Goal: Feedback & Contribution: Contribute content

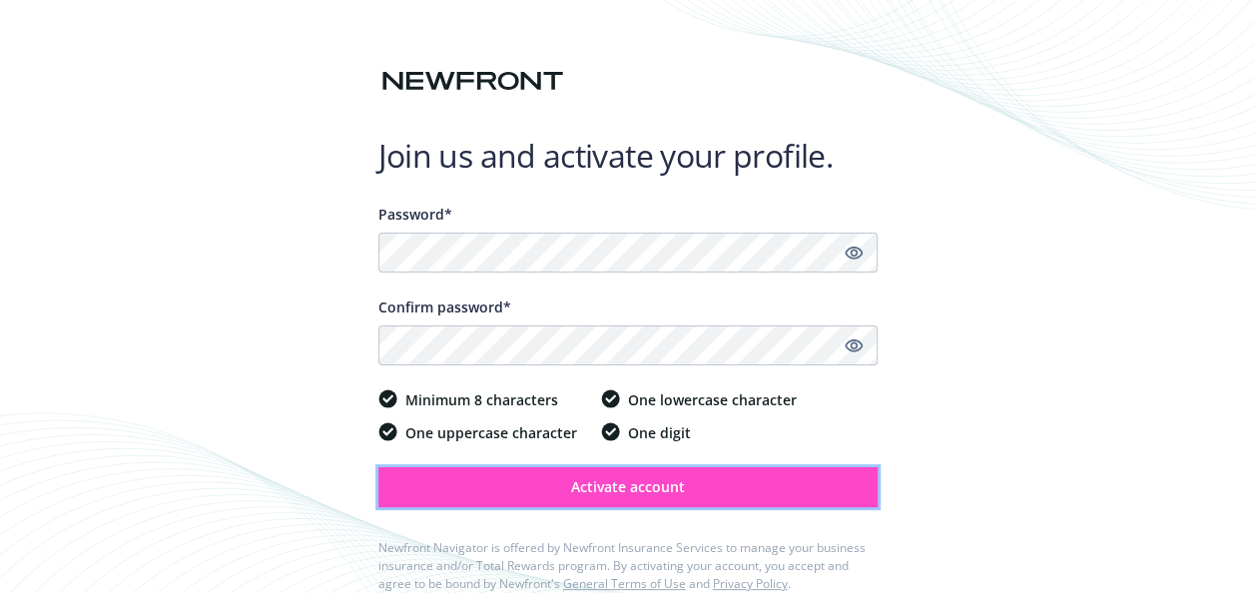
click at [565, 502] on button "Activate account" at bounding box center [627, 487] width 499 height 40
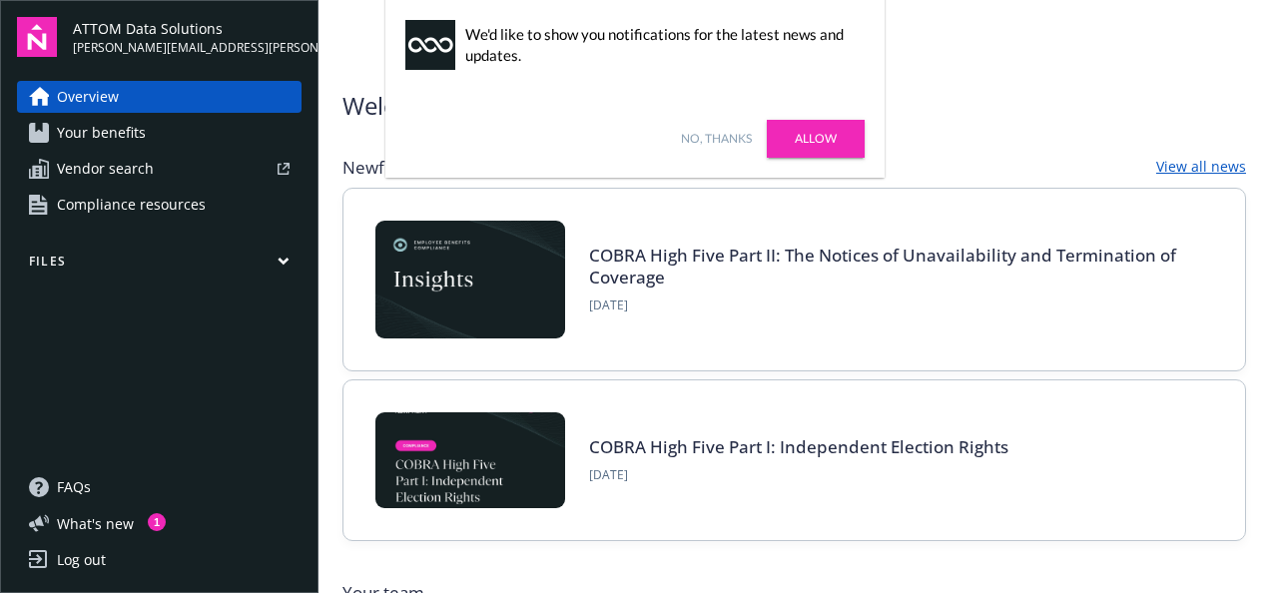
click at [711, 138] on link "No, thanks" at bounding box center [716, 139] width 71 height 18
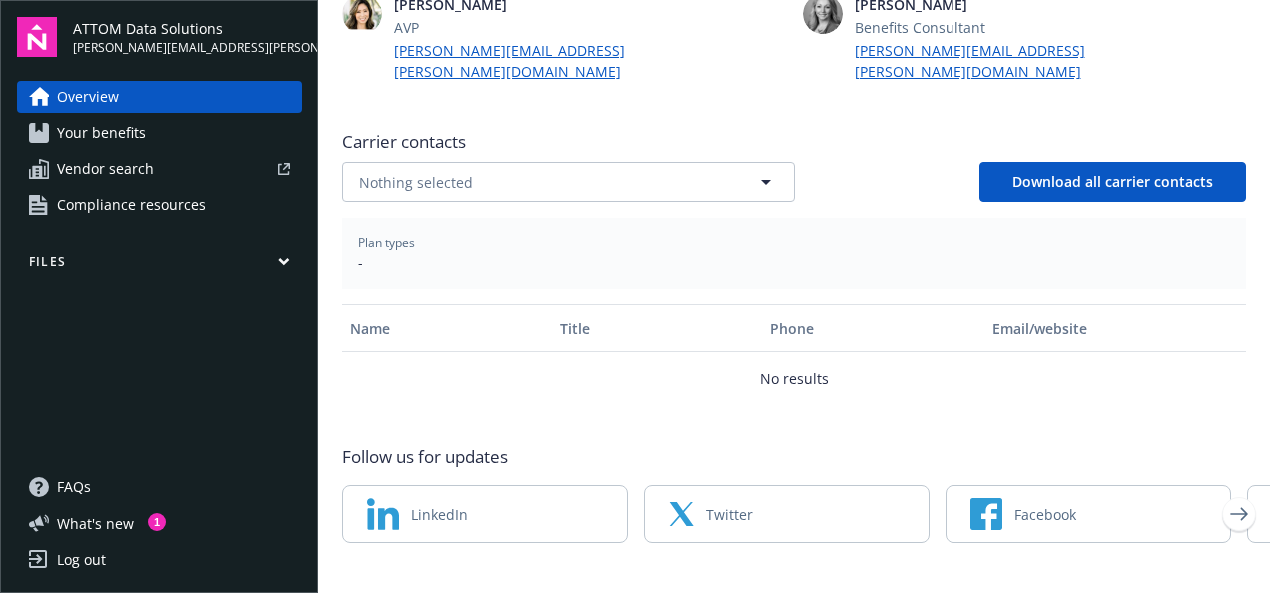
scroll to position [643, 0]
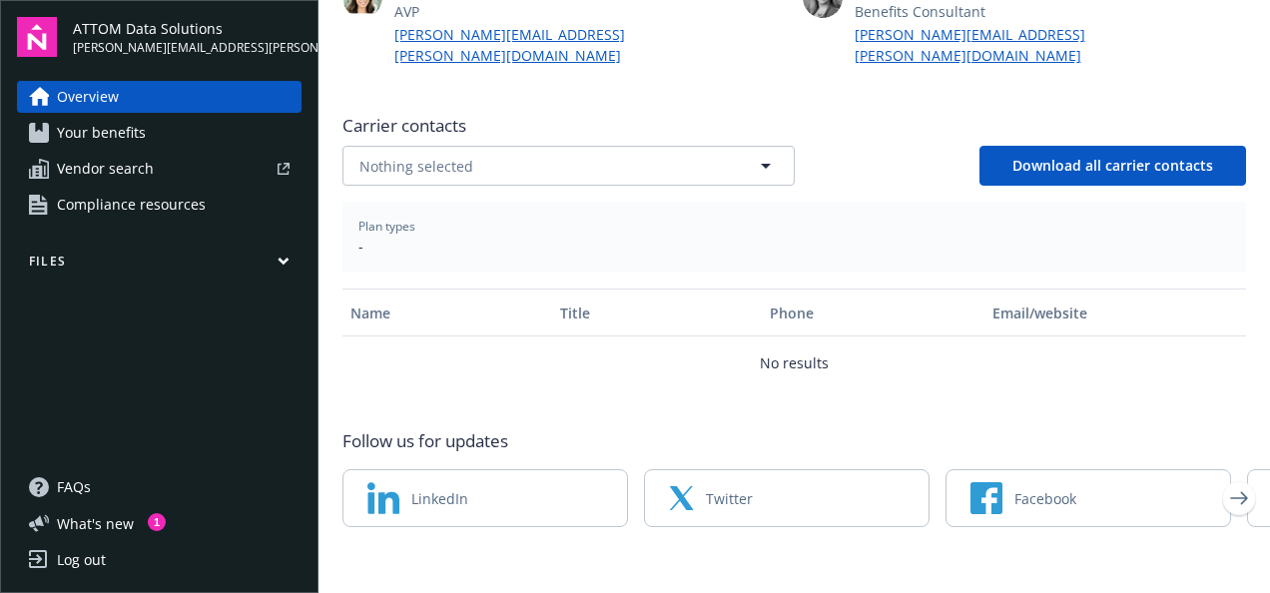
click at [168, 139] on link "Your benefits" at bounding box center [159, 133] width 284 height 32
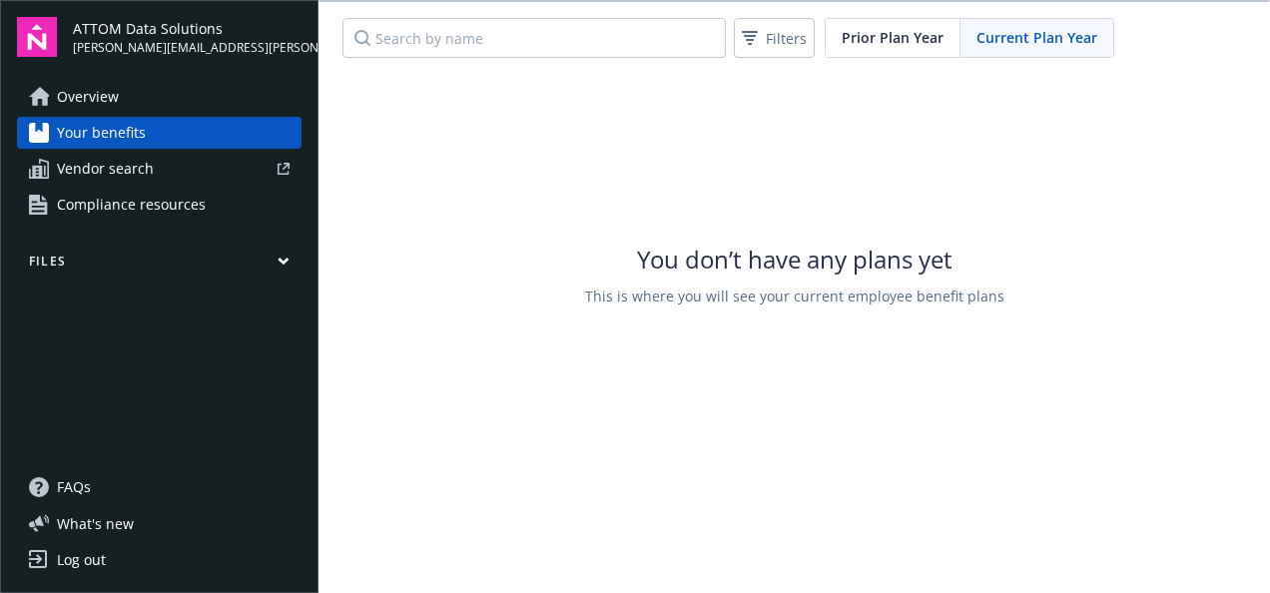
click at [255, 259] on button "Files" at bounding box center [159, 265] width 284 height 25
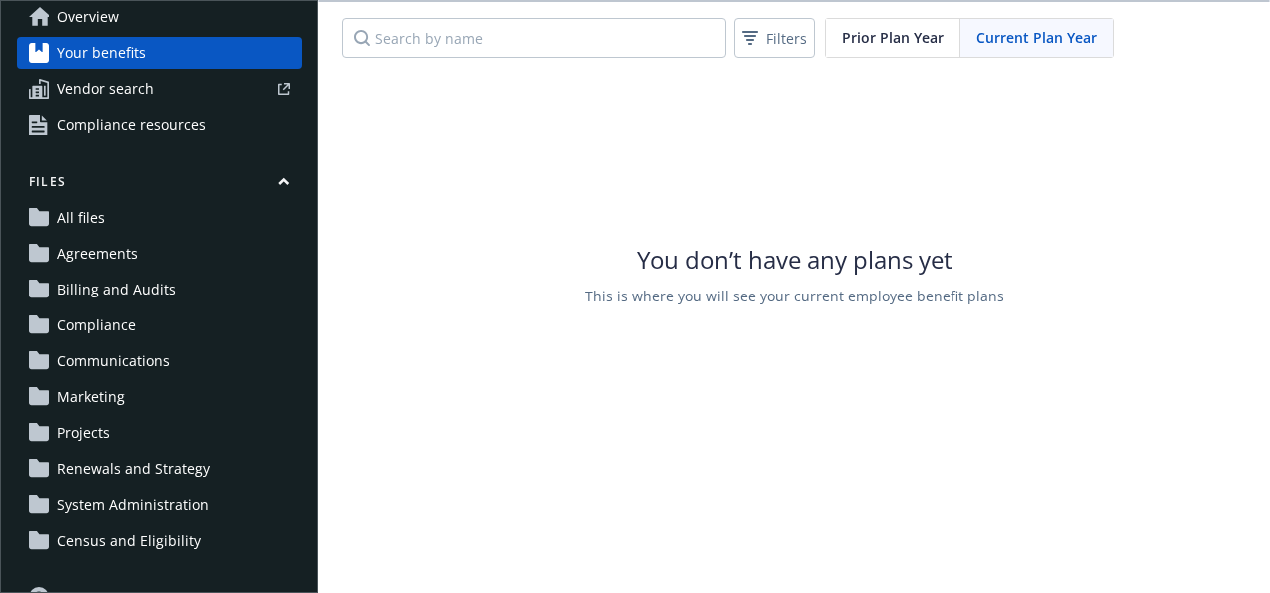
scroll to position [189, 0]
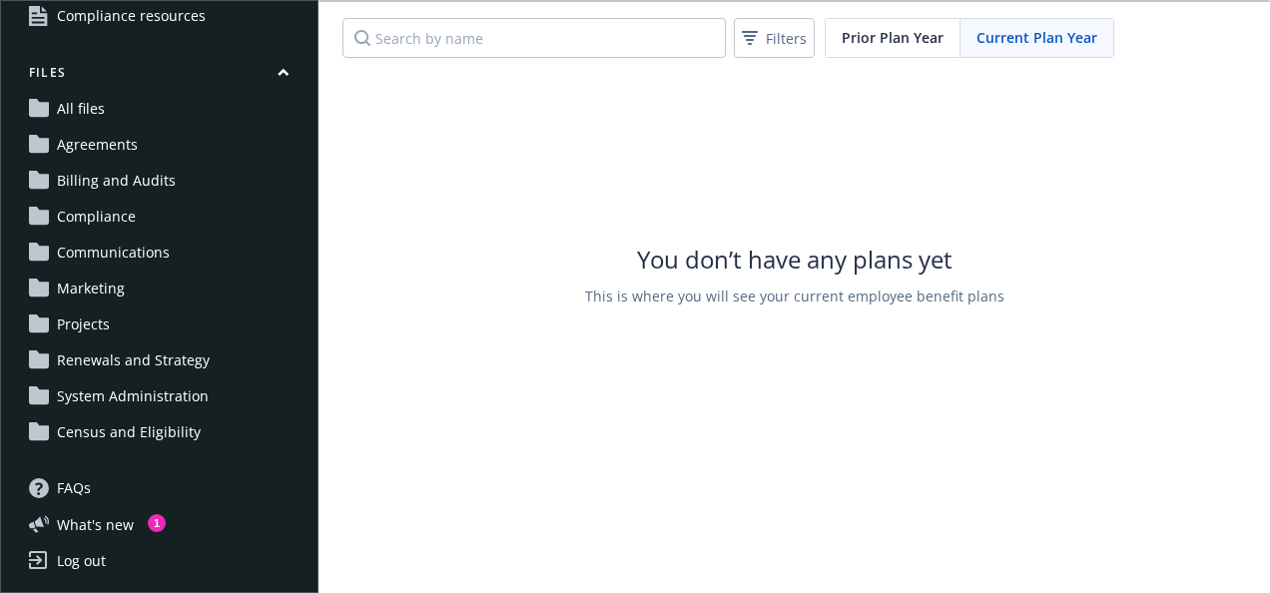
click at [123, 110] on link "All files" at bounding box center [159, 109] width 284 height 32
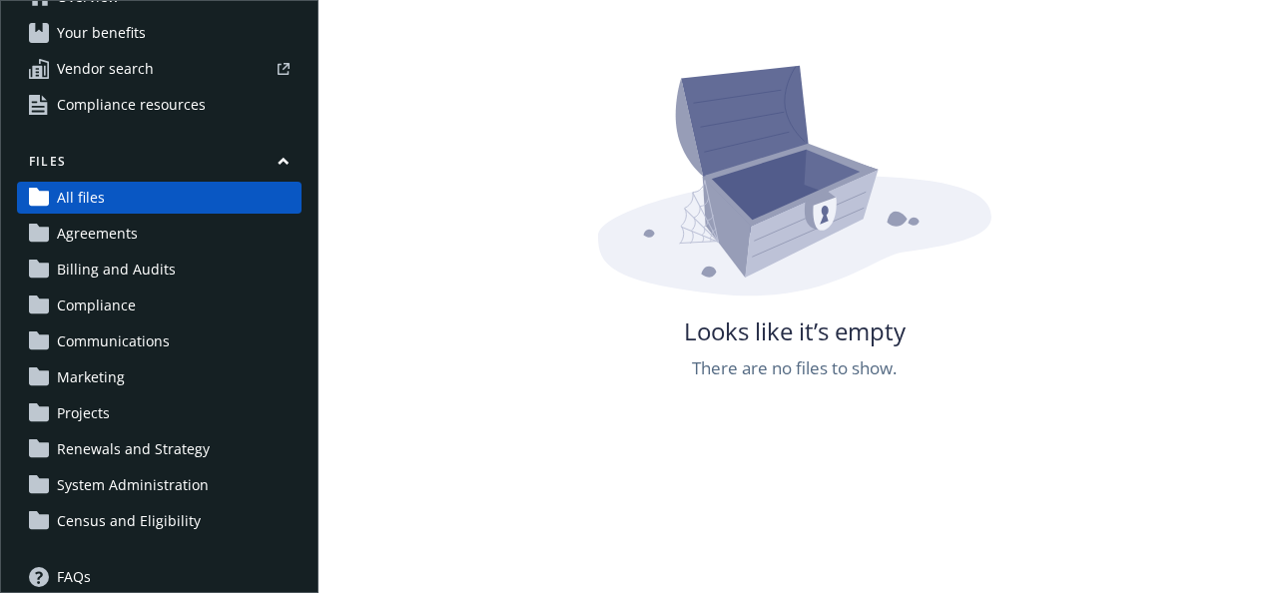
scroll to position [189, 0]
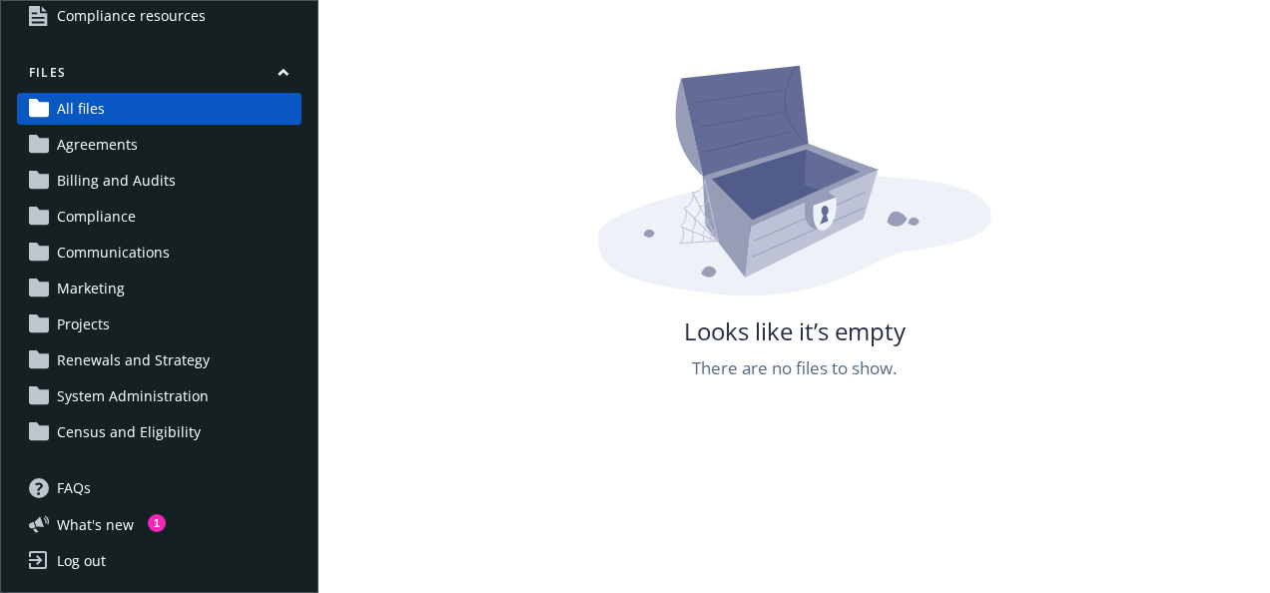
click at [196, 427] on link "Census and Eligibility" at bounding box center [159, 432] width 284 height 32
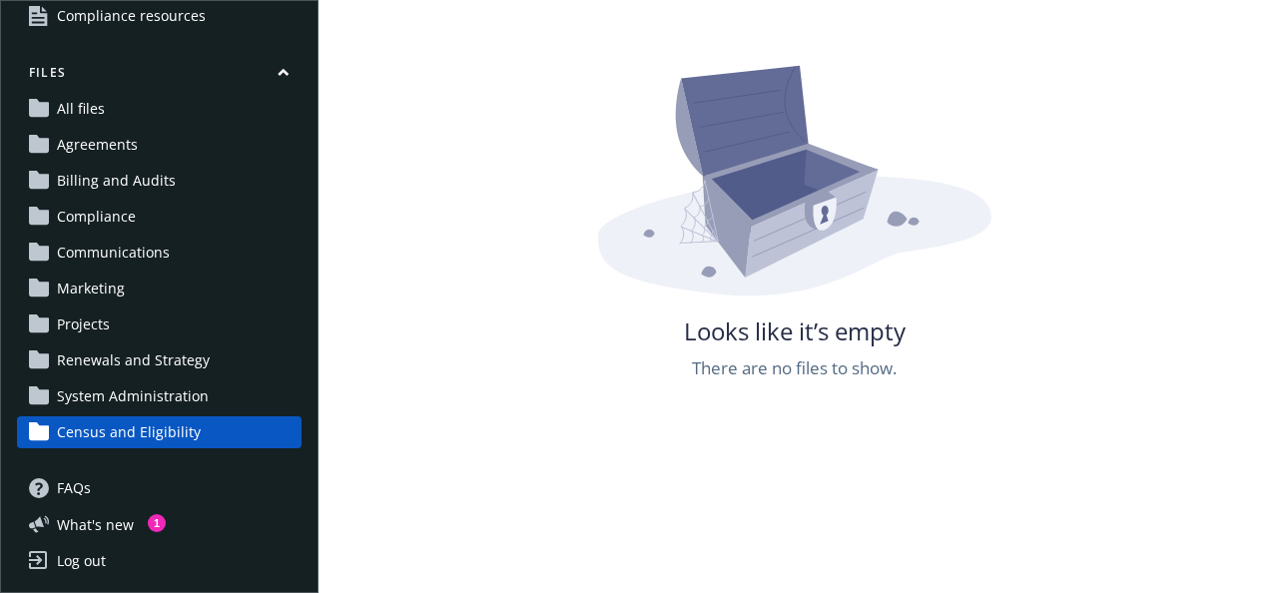
click at [136, 424] on span "Census and Eligibility" at bounding box center [129, 432] width 144 height 32
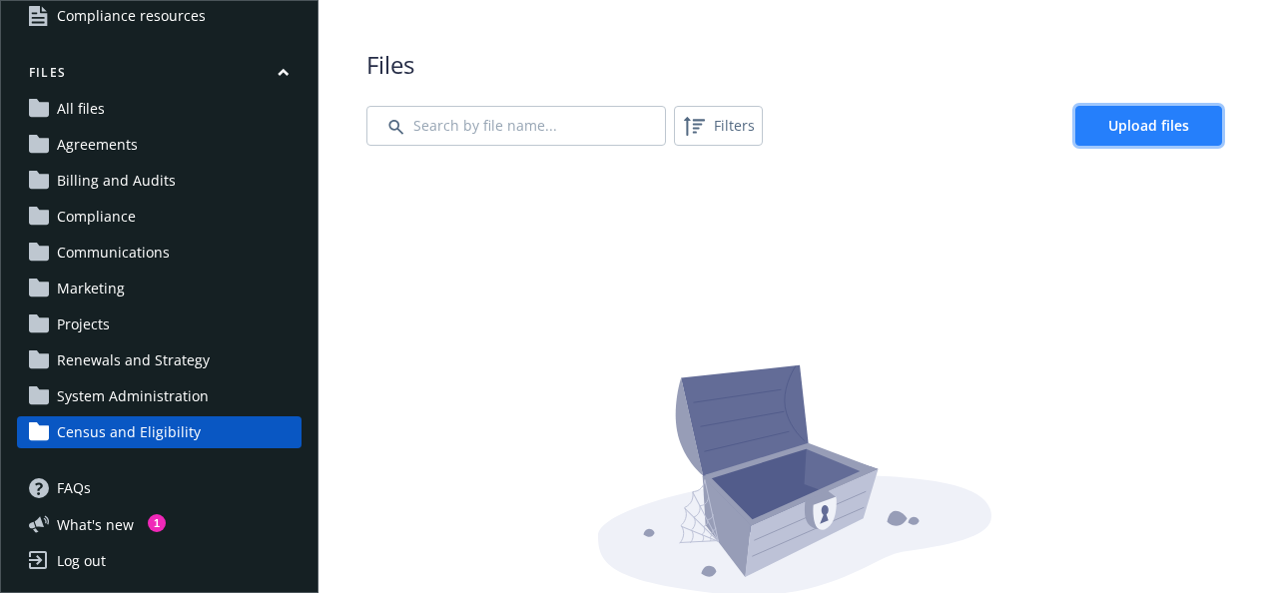
click at [1141, 129] on span "Upload files" at bounding box center [1148, 125] width 81 height 19
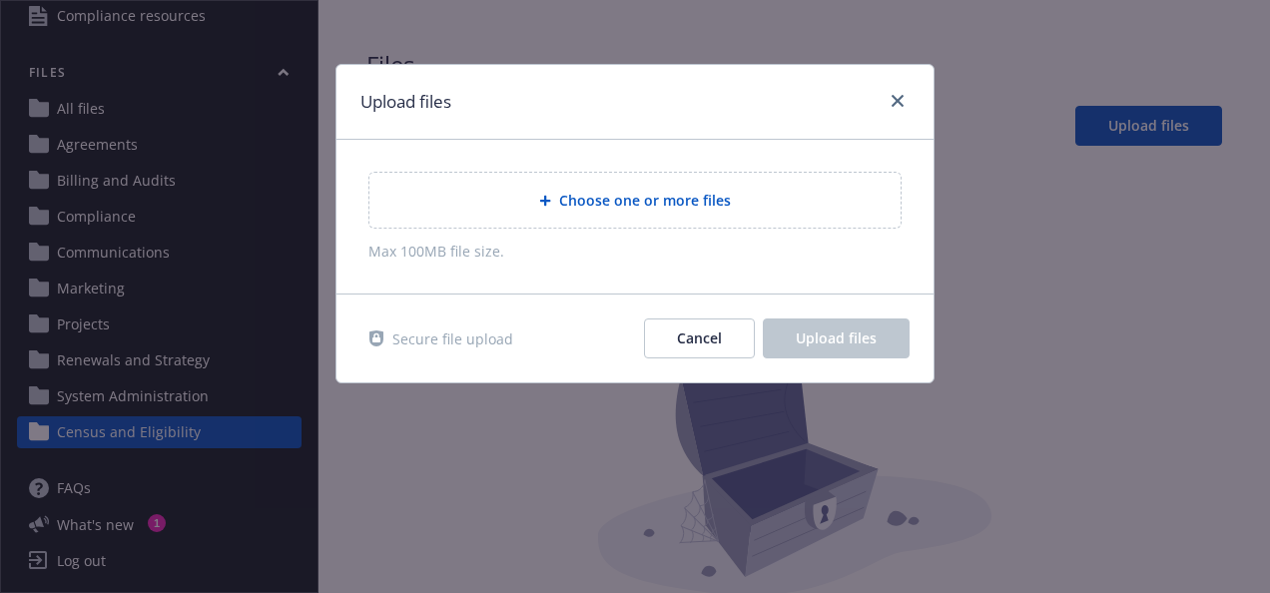
click at [629, 200] on span "Choose one or more files" at bounding box center [645, 200] width 172 height 21
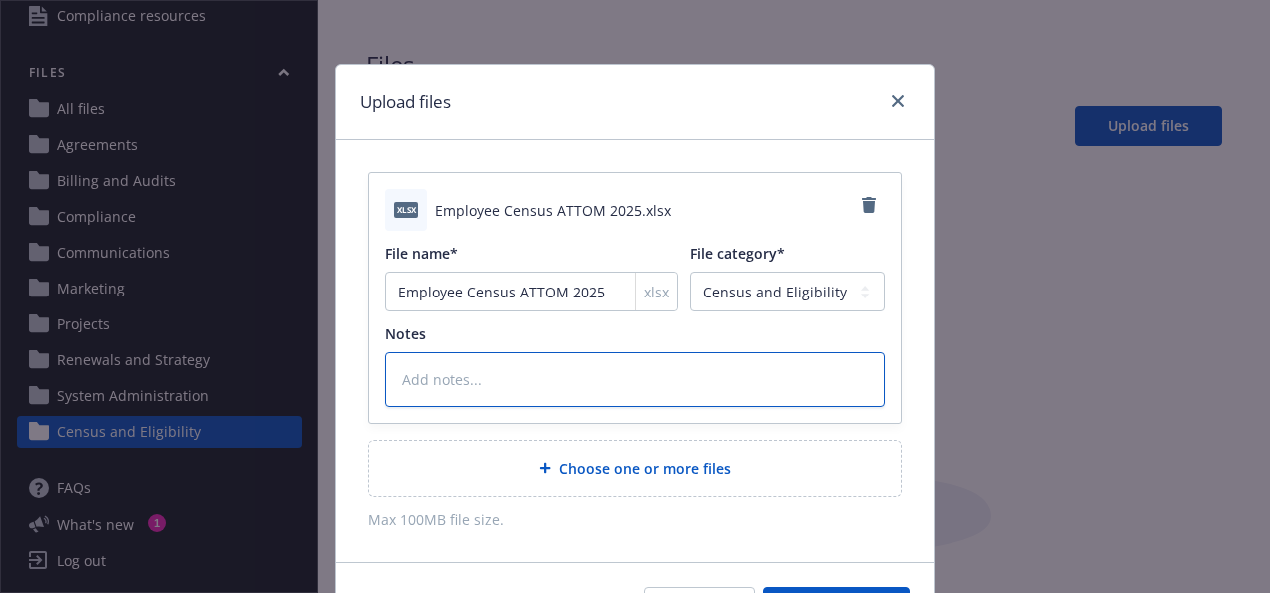
click at [505, 383] on textarea at bounding box center [634, 379] width 499 height 54
type textarea "x"
type textarea "A"
type textarea "x"
type textarea "A p"
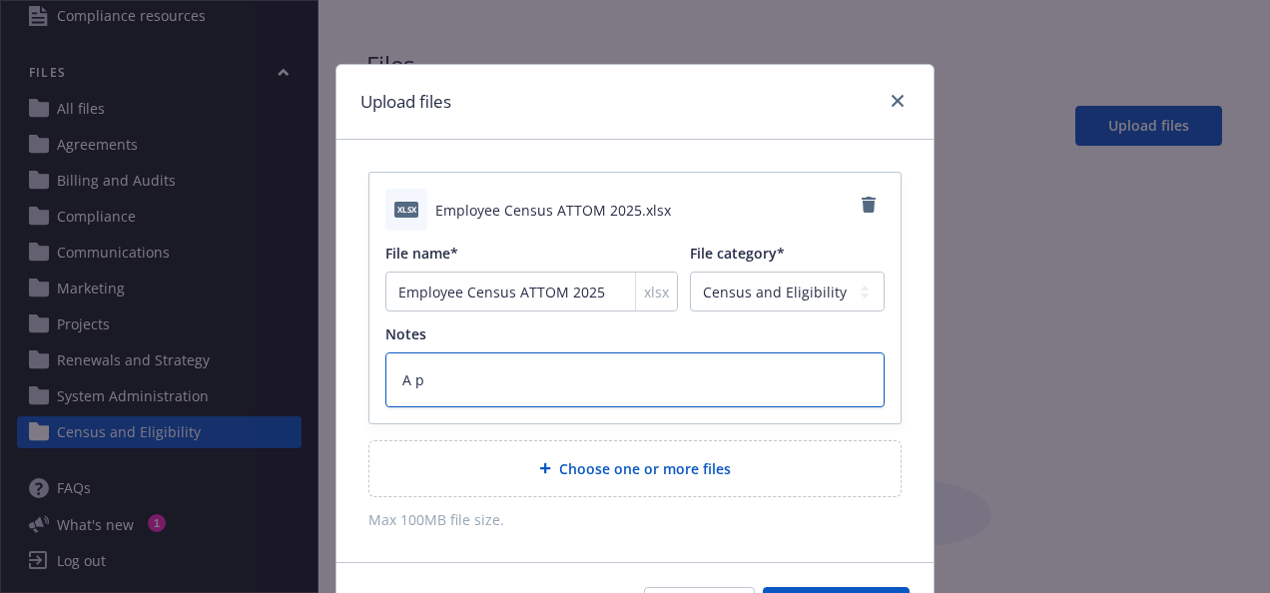
type textarea "x"
type textarea "A pa"
type textarea "x"
type textarea "A pas"
type textarea "x"
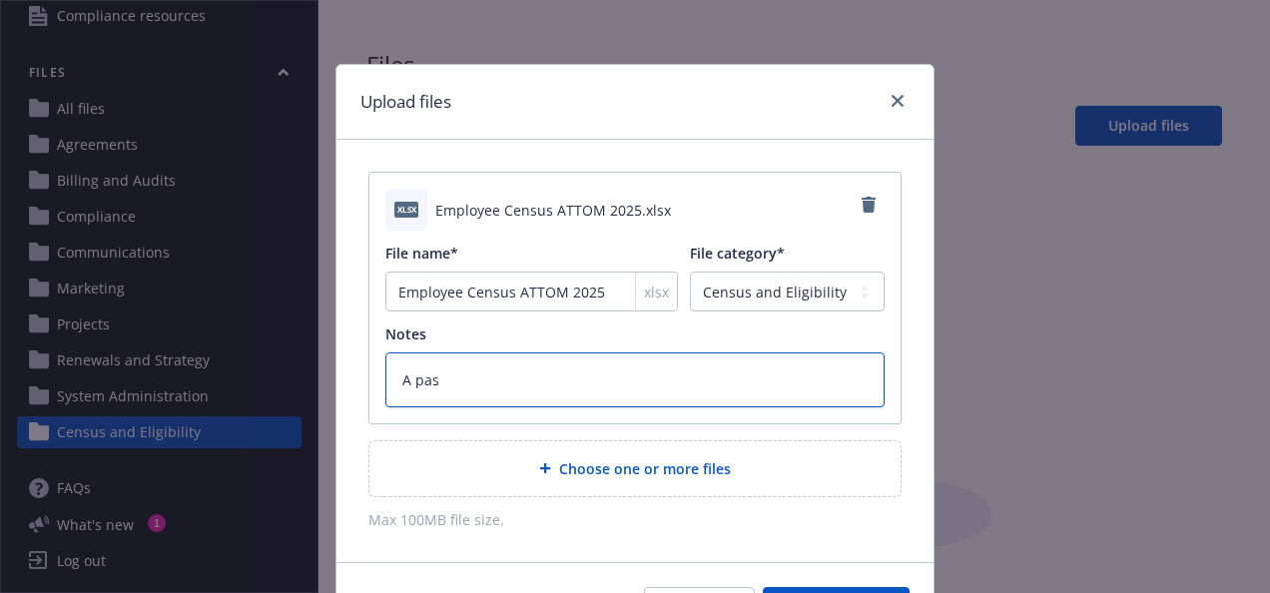
type textarea "A pass"
type textarea "x"
type textarea "A passw"
type textarea "x"
type textarea "A passwo"
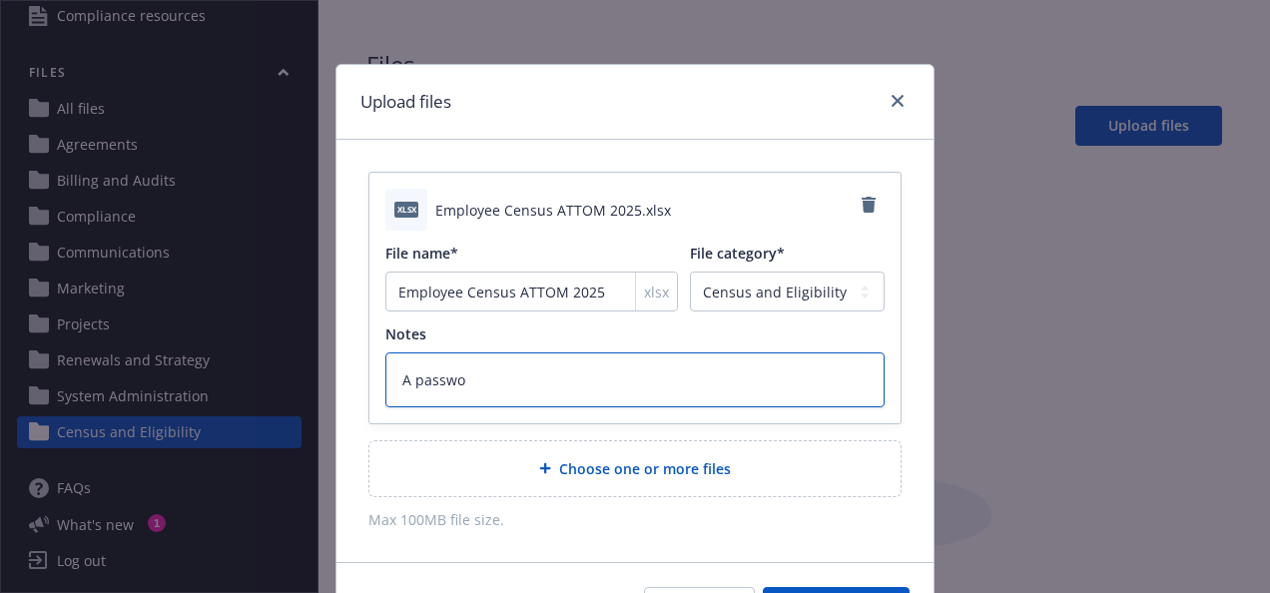
type textarea "x"
type textarea "A passwor"
type textarea "x"
type textarea "A password"
type textarea "x"
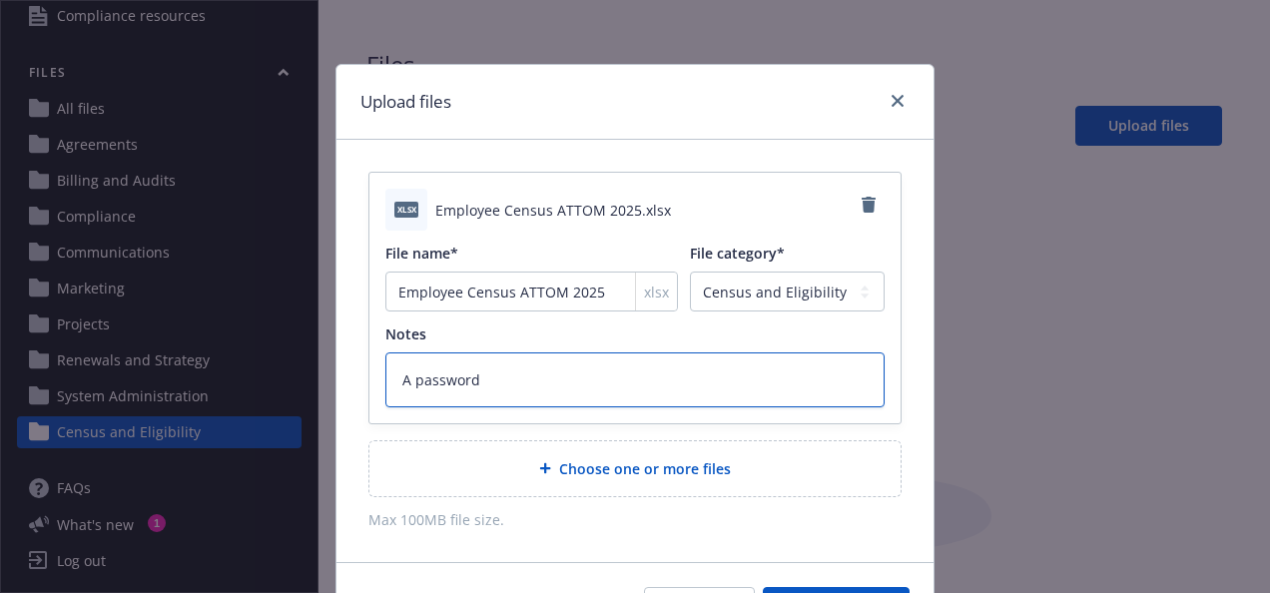
type textarea "A password"
type textarea "x"
type textarea "A password i"
type textarea "x"
type textarea "A password is"
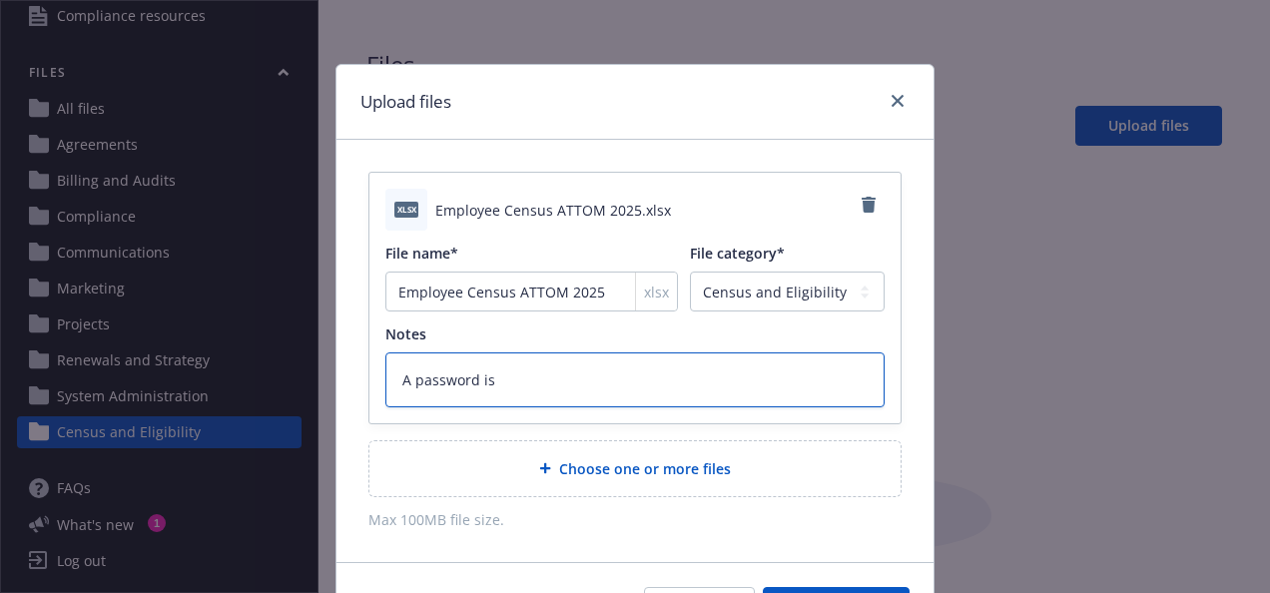
type textarea "x"
type textarea "A password is"
type textarea "x"
type textarea "A password is a"
type textarea "x"
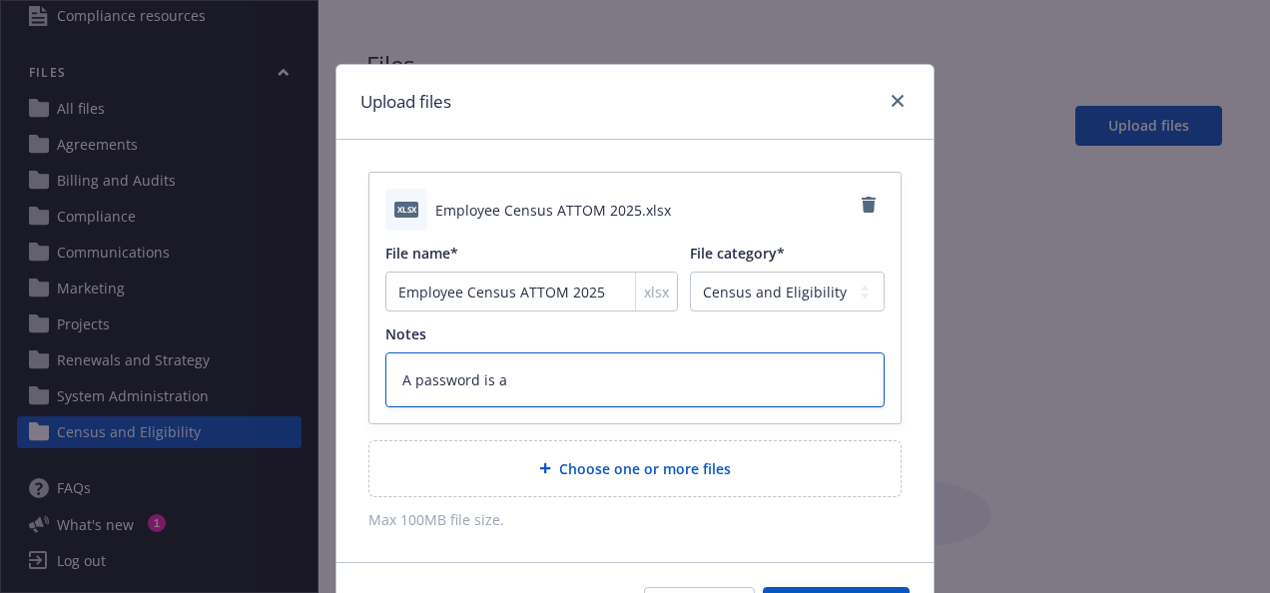
type textarea "A password is at"
type textarea "x"
type textarea "A password is a"
type textarea "x"
type textarea "A password is"
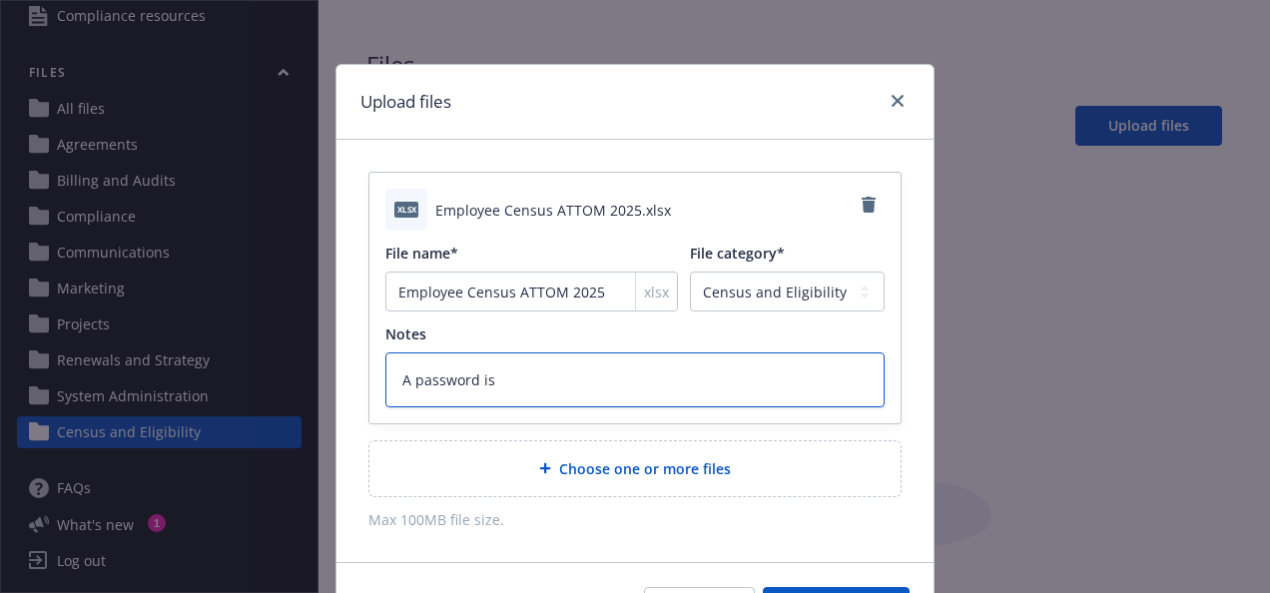
type textarea "x"
type textarea "A password is o"
type textarea "x"
type textarea "A password is on"
type textarea "x"
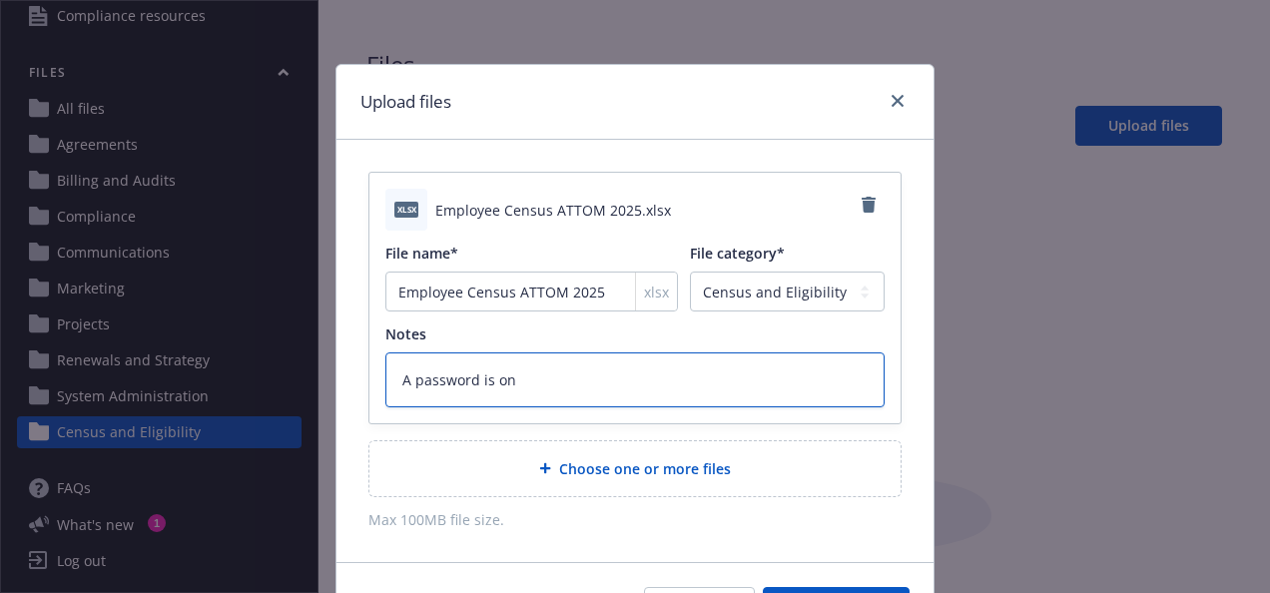
type textarea "A password is on"
type textarea "x"
type textarea "A password is on t"
type textarea "x"
type textarea "A password is on th"
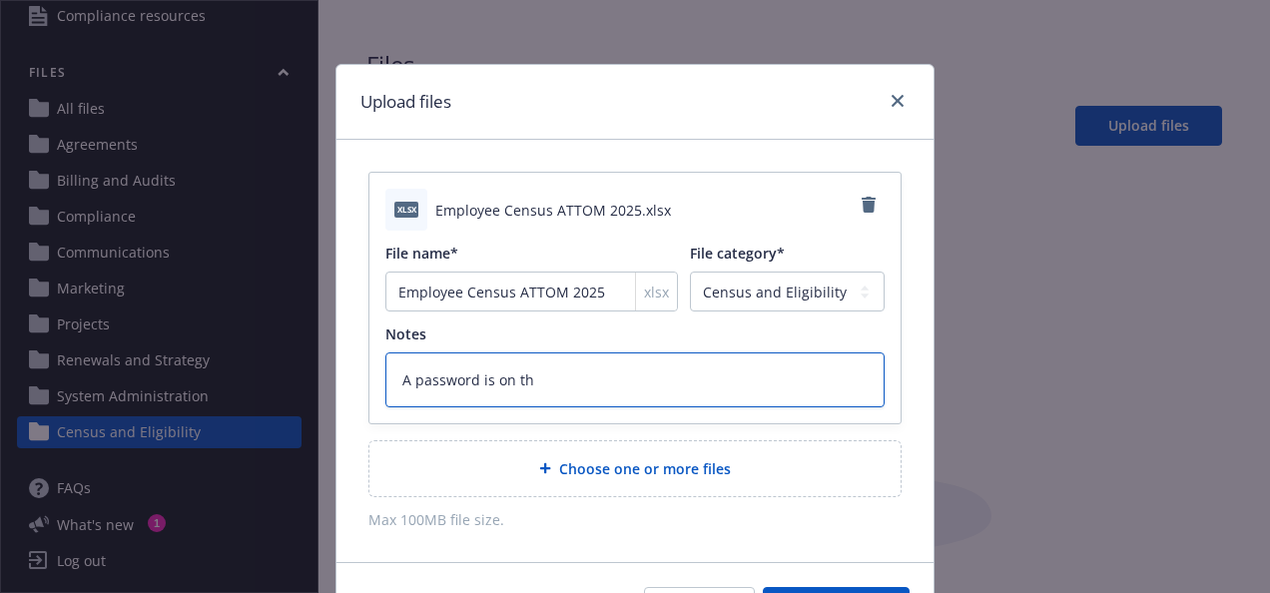
type textarea "x"
type textarea "A password is on the"
type textarea "x"
type textarea "A password is on the"
type textarea "x"
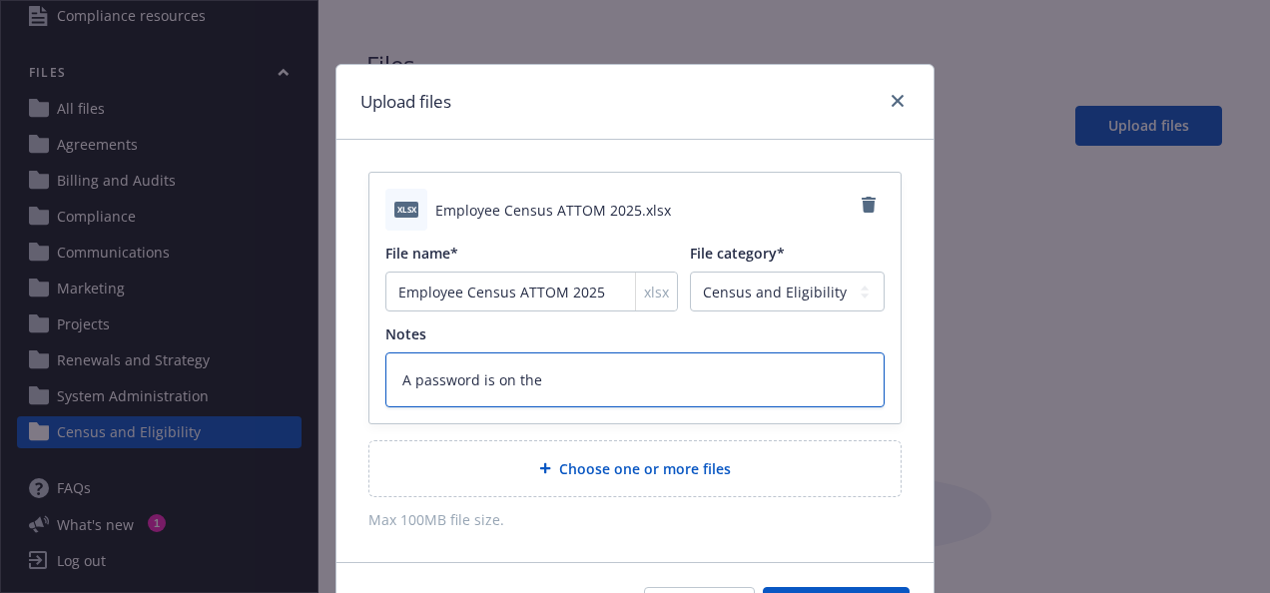
type textarea "A password is on the f"
type textarea "x"
type textarea "A password is on the fi"
type textarea "x"
type textarea "A password is on the fil"
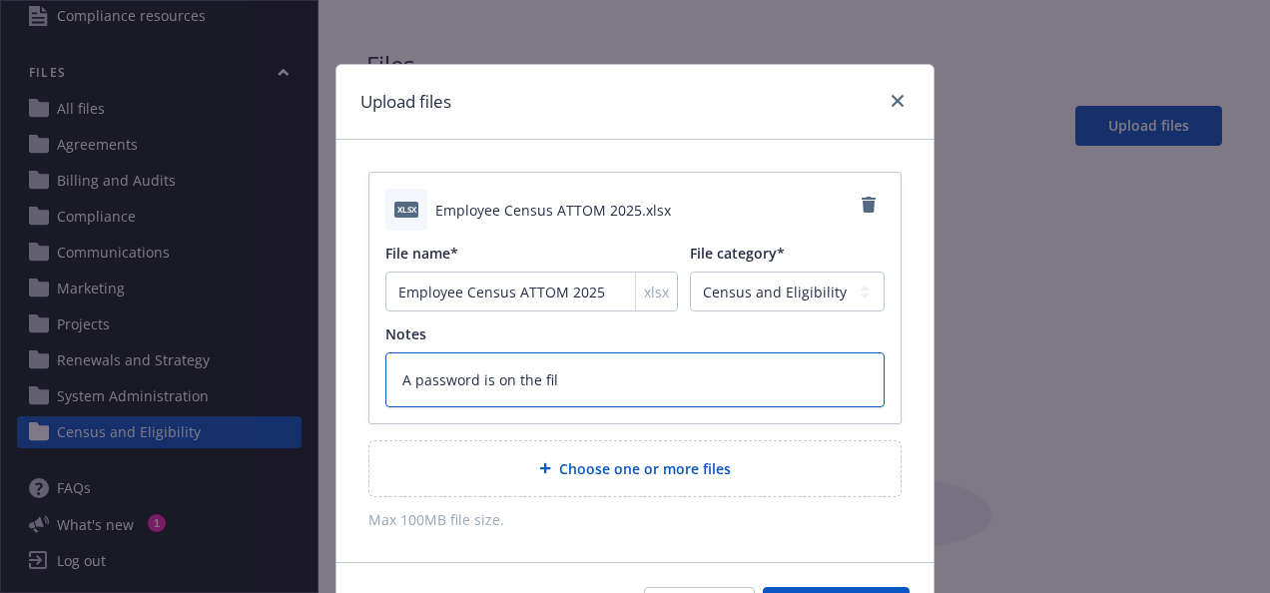
type textarea "x"
type textarea "A password is on the file"
type textarea "x"
type textarea "A password is on the file"
type textarea "x"
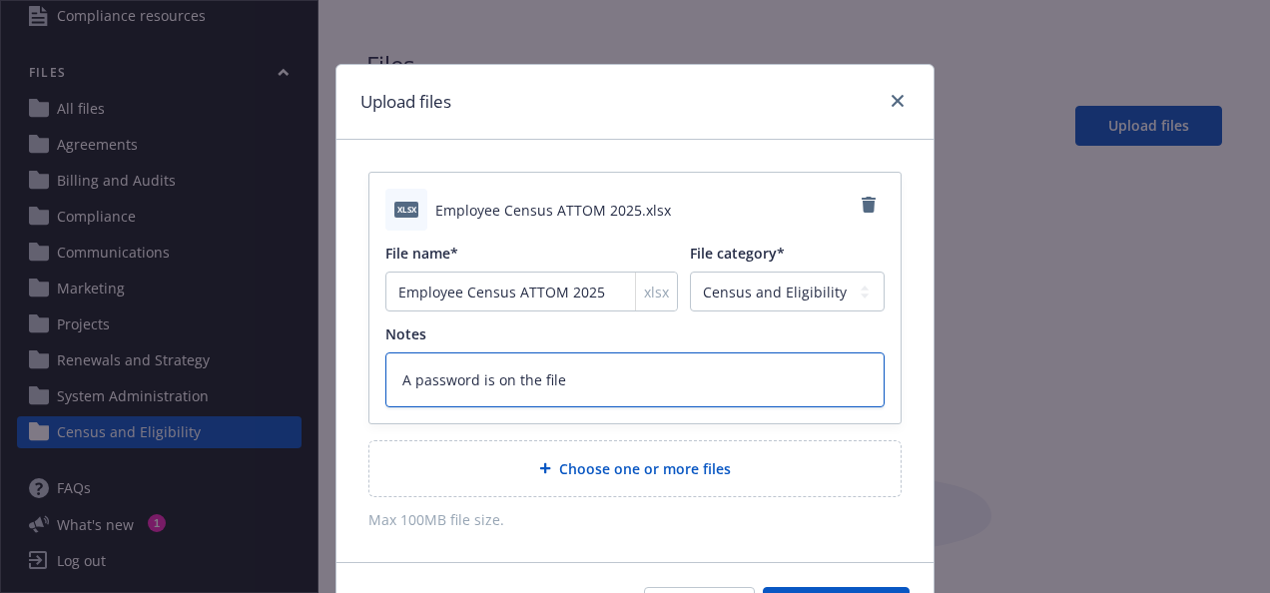
type textarea "A password is on the file p"
type textarea "x"
type textarea "A password is on the file pe"
type textarea "x"
type textarea "A password is on the file per"
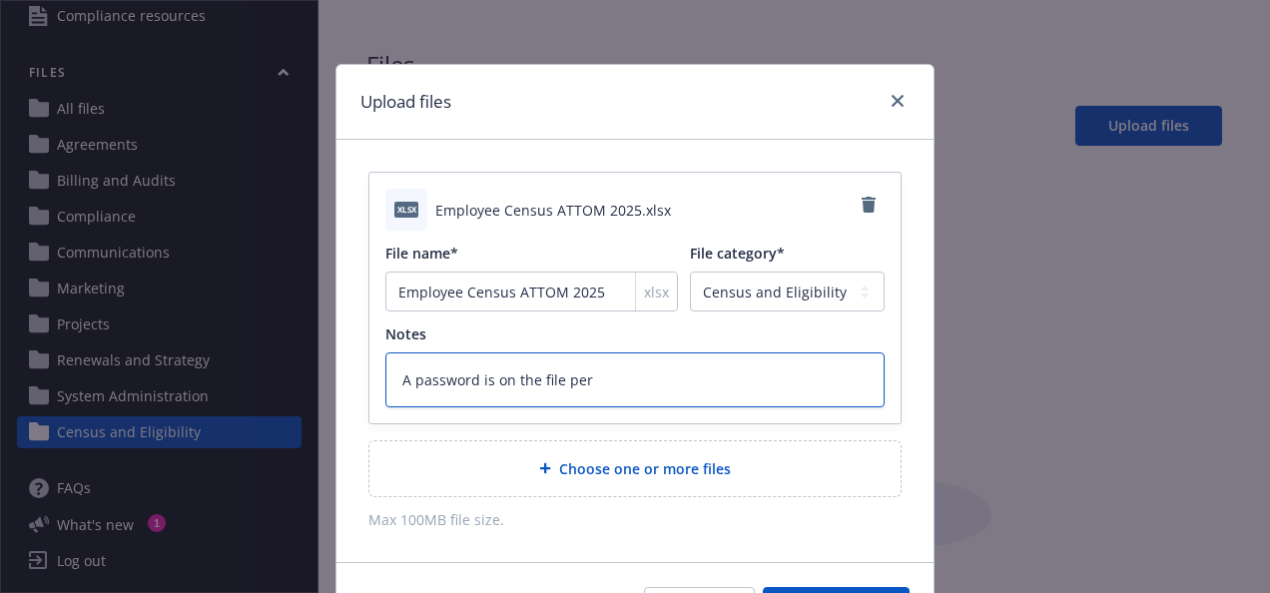
type textarea "x"
type textarea "A password is on the file per"
type textarea "x"
type textarea "A password is on the file per s"
type textarea "x"
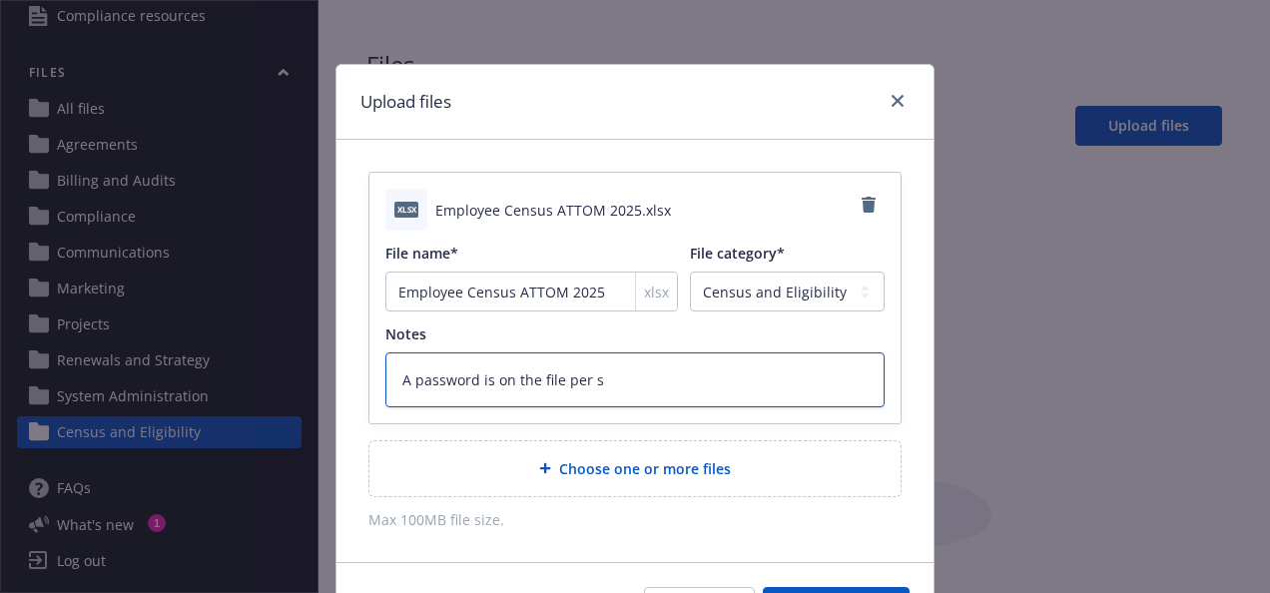
type textarea "A password is on the file per se"
type textarea "x"
type textarea "A password is on the file per sec"
type textarea "x"
type textarea "A password is on the file per secu"
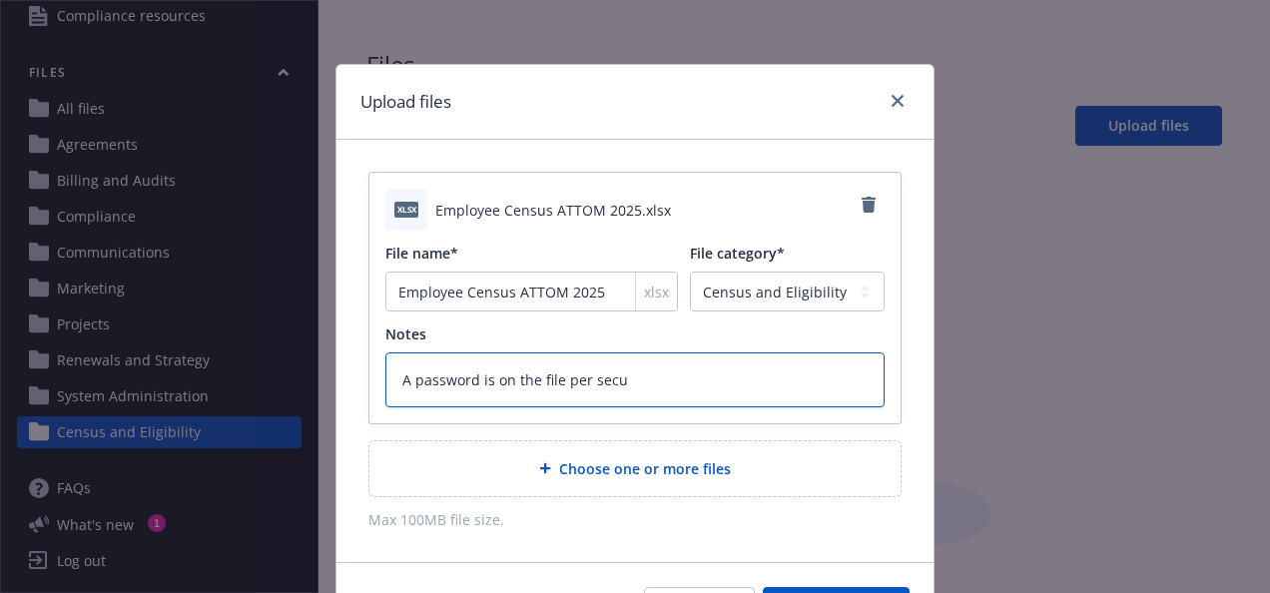
type textarea "x"
type textarea "A password is on the file per secur"
type textarea "x"
type textarea "A password is on the file per securi"
type textarea "x"
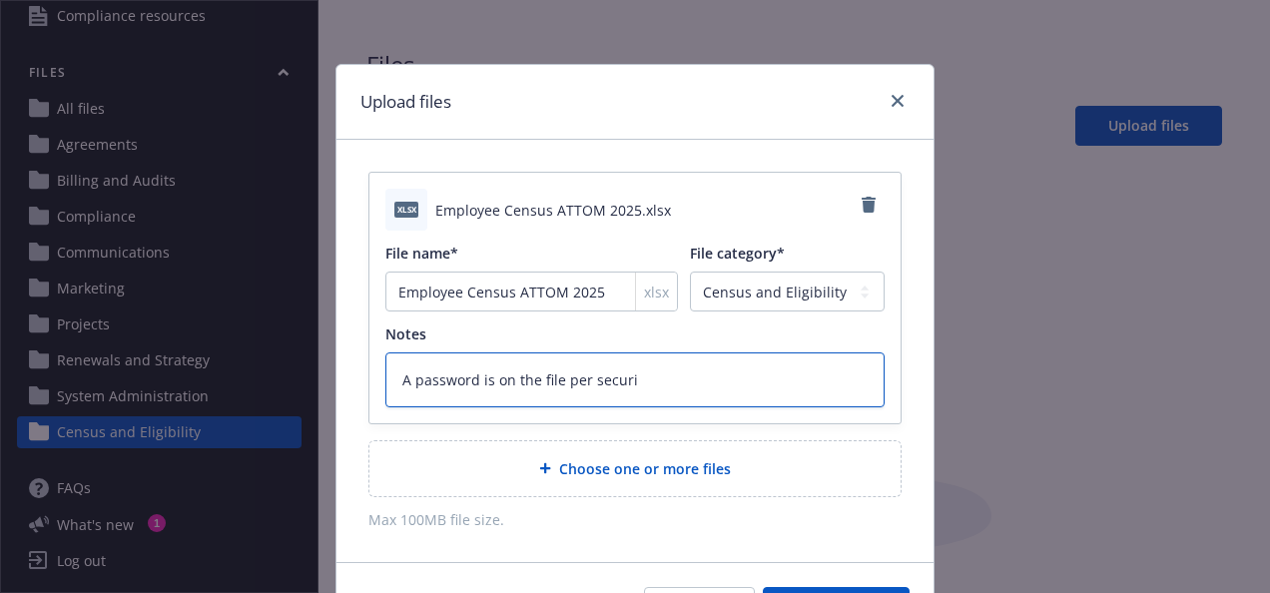
type textarea "A password is on the file per securit"
type textarea "x"
type textarea "A password is on the file per security"
type textarea "x"
type textarea "A password is on the file per security"
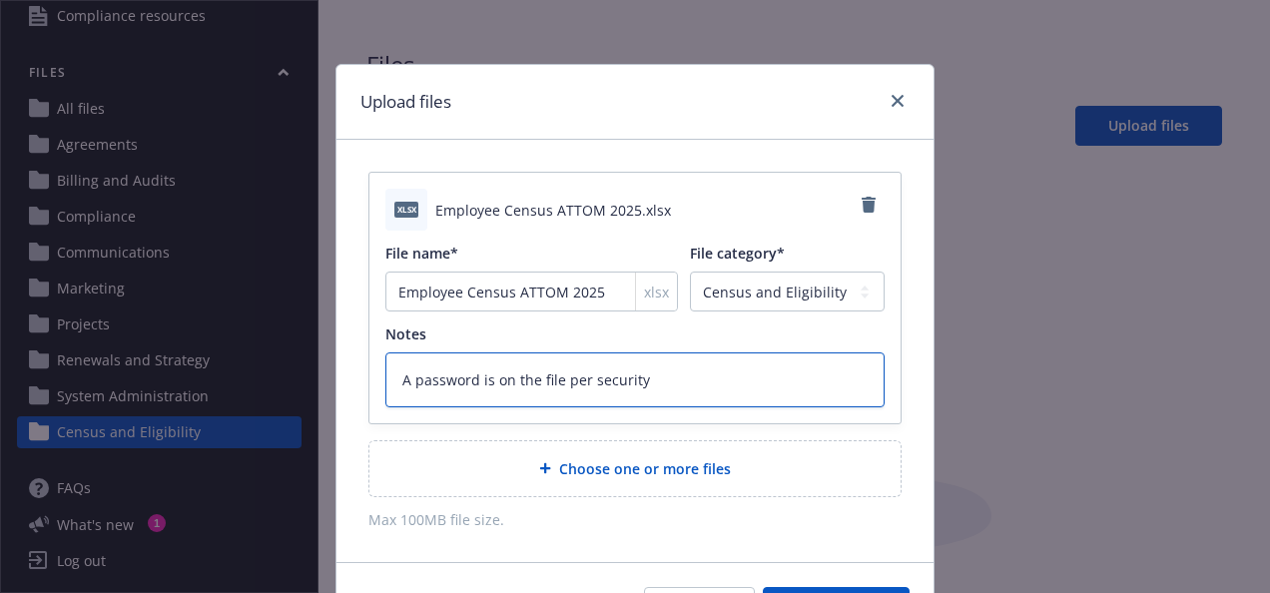
type textarea "x"
type textarea "A password is on the file per security r"
type textarea "x"
type textarea "A password is on the file per security re"
type textarea "x"
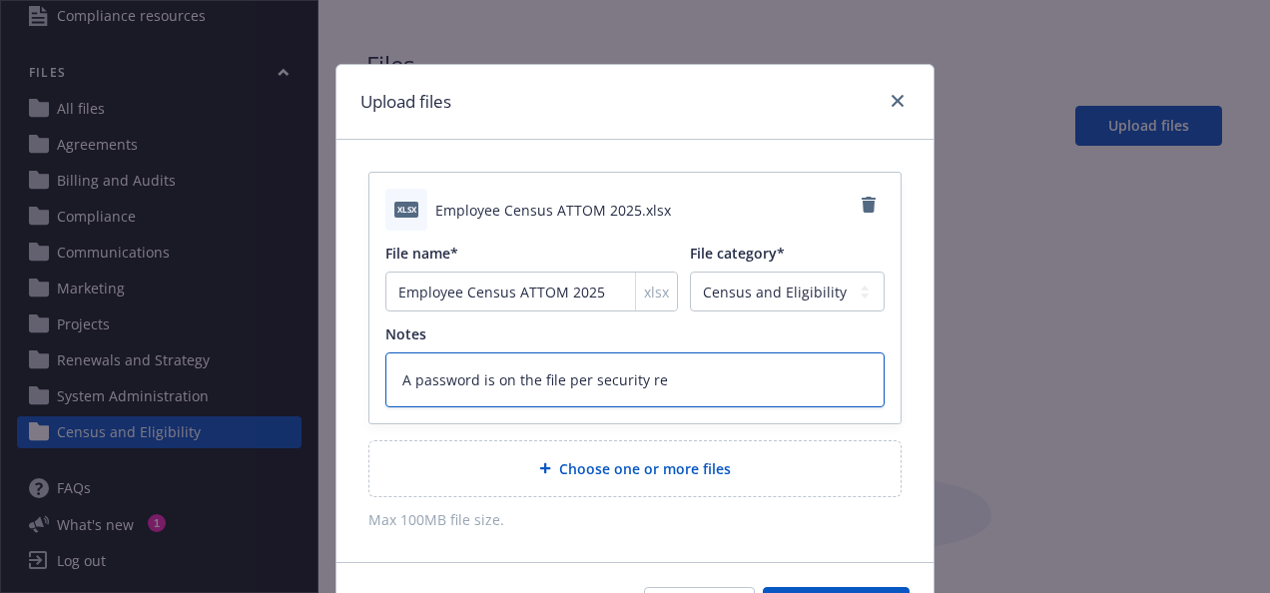
type textarea "A password is on the file per security rea"
type textarea "x"
type textarea "A password is on the file per security reas"
type textarea "x"
type textarea "A password is on the file per security reaso"
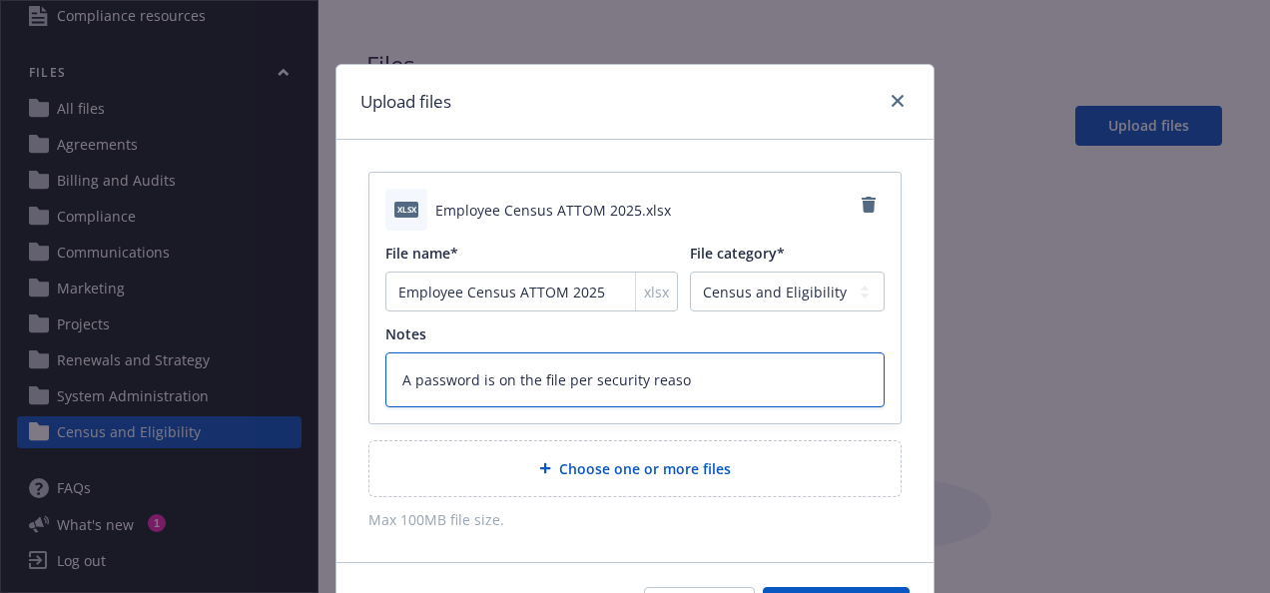
type textarea "x"
type textarea "A password is on the file per security reason"
type textarea "x"
type textarea "A password is on the file per security reasons"
type textarea "x"
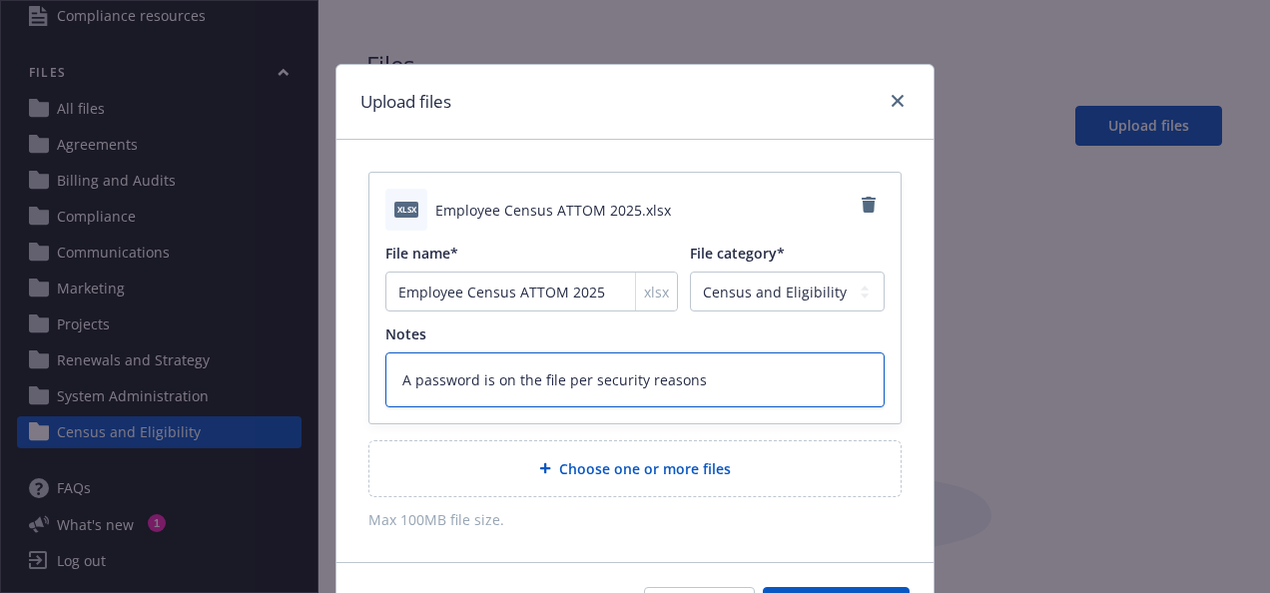
type textarea "A password is on the file per security reasons"
type textarea "x"
type textarea "A password is on the file per security reasons d"
type textarea "x"
type textarea "A password is on the file per security reasons du"
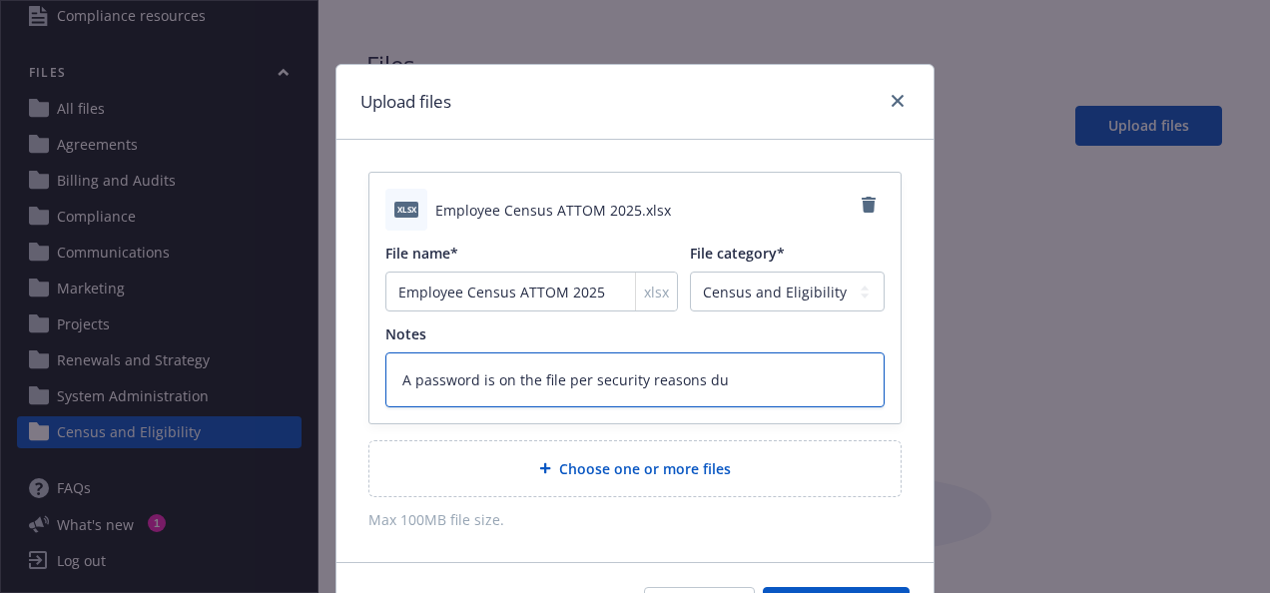
type textarea "x"
type textarea "A password is on the file per security reasons due"
type textarea "x"
type textarea "A password is on the file per security reasons due"
type textarea "x"
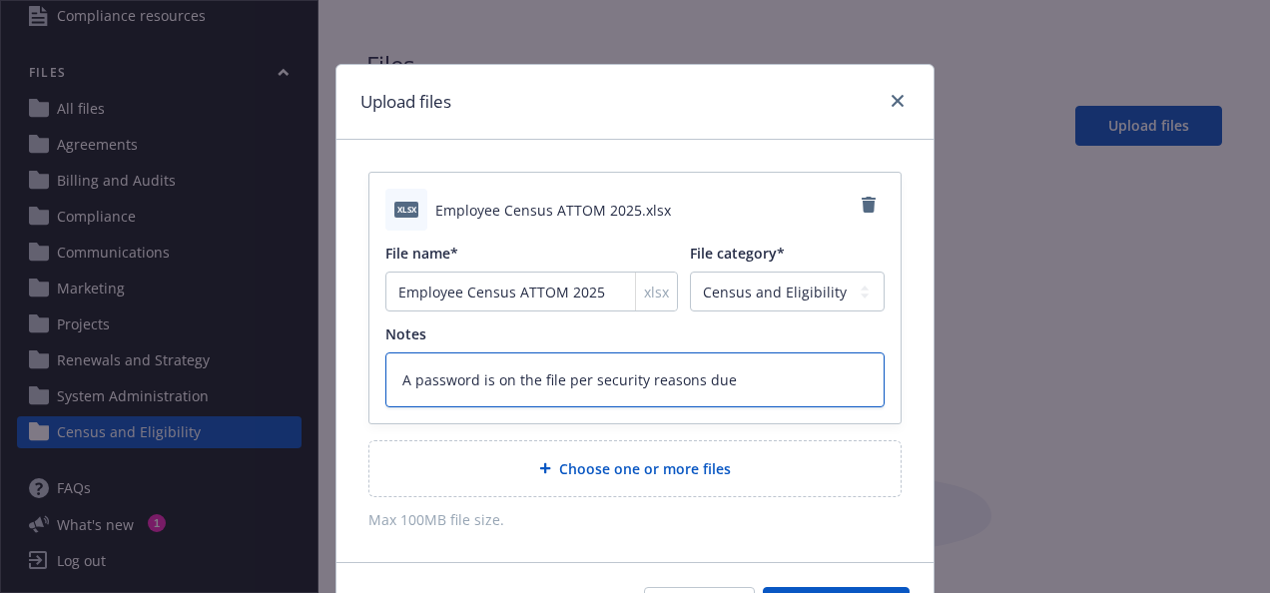
type textarea "A password is on the file per security reasons due t"
type textarea "x"
type textarea "A password is on the file per security reasons due to"
type textarea "x"
type textarea "A password is on the file per security reasons due to"
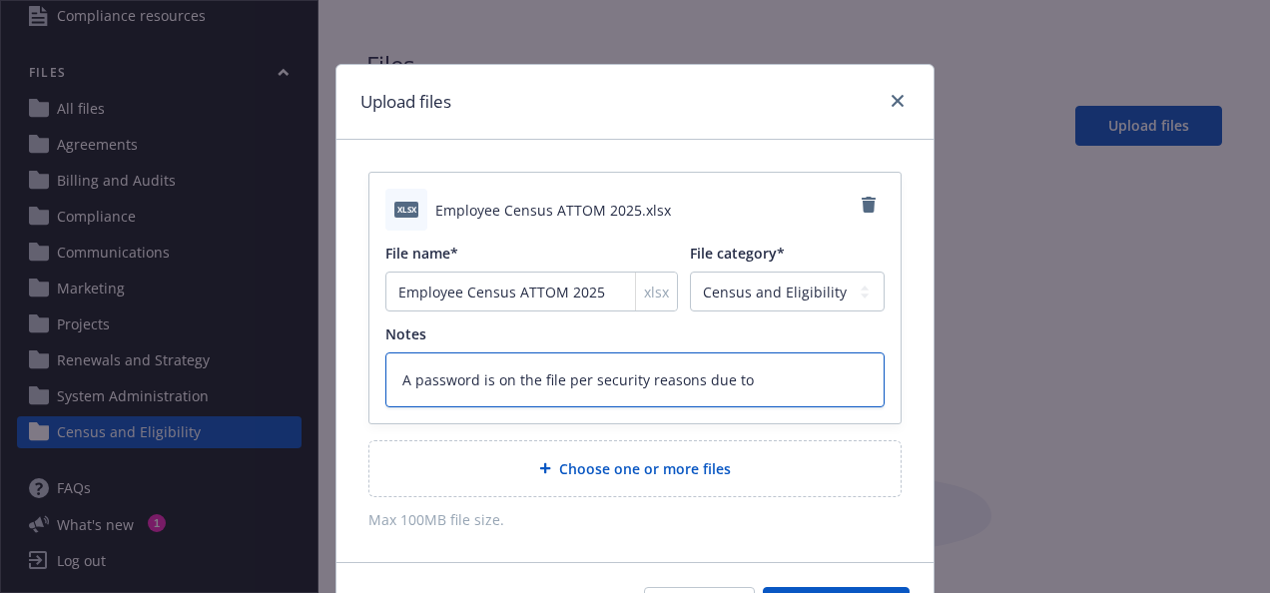
type textarea "x"
type textarea "A password is on the file per security reasons due to s"
type textarea "x"
type textarea "A password is on the file per security reasons due to se"
type textarea "x"
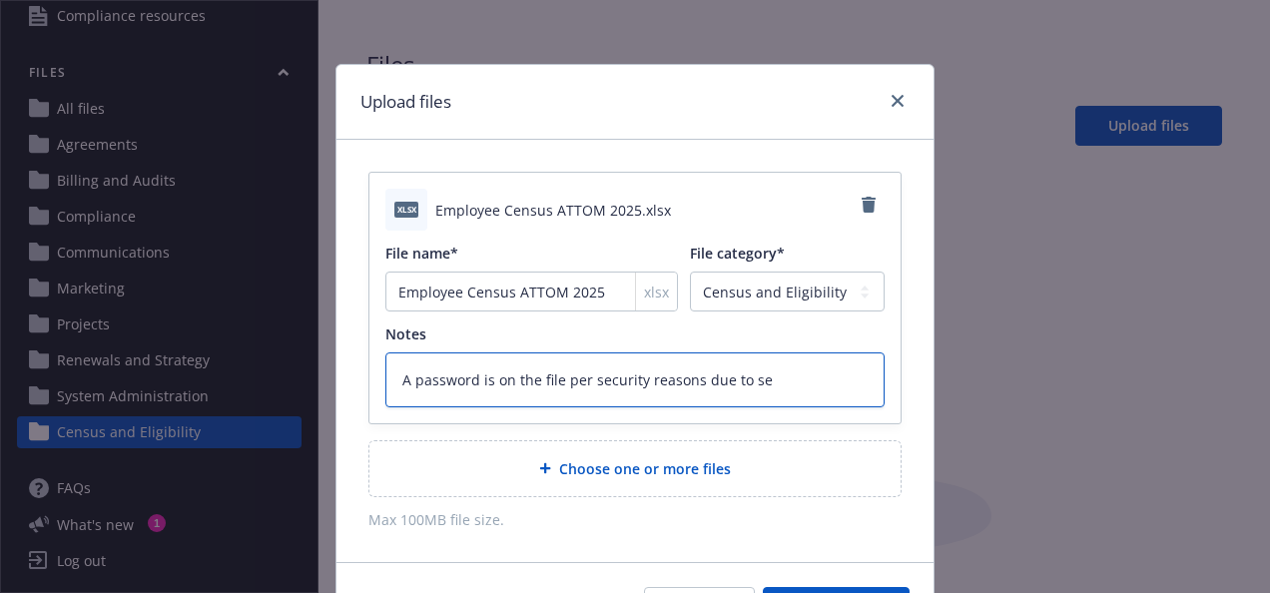
type textarea "A password is on the file per security reasons due to sen"
type textarea "x"
type textarea "A password is on the file per security reasons due to sens"
type textarea "x"
type textarea "A password is on the file per security reasons due to sensi"
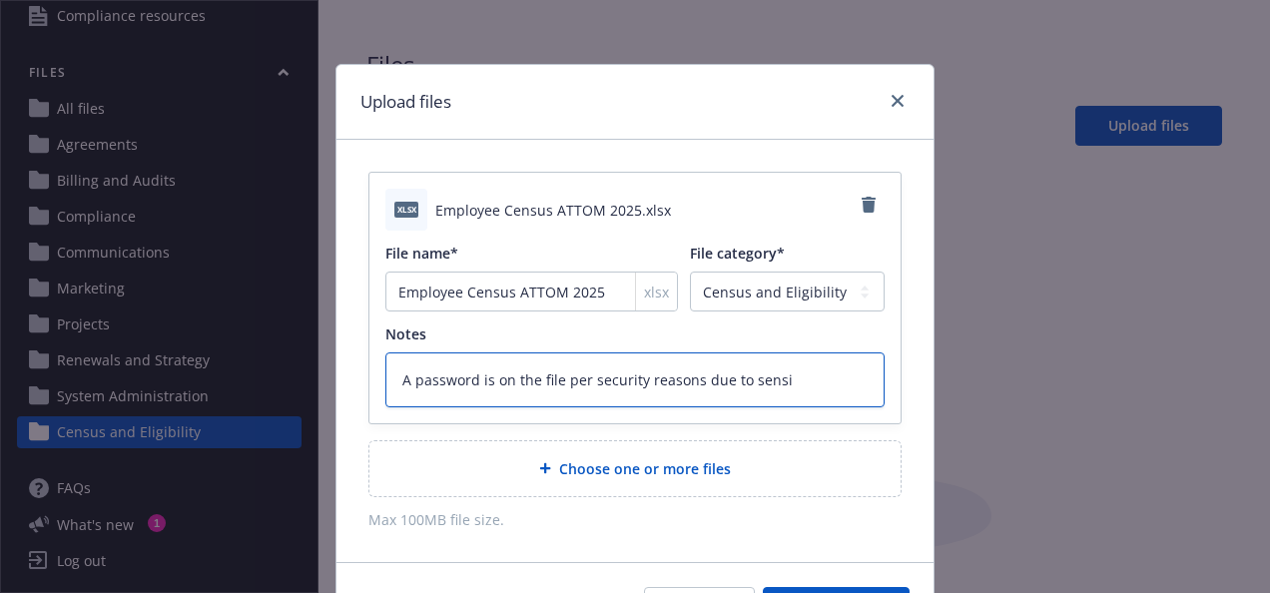
type textarea "x"
type textarea "A password is on the file per security reasons due to sensit"
type textarea "x"
type textarea "A password is on the file per security reasons due to sensiti"
type textarea "x"
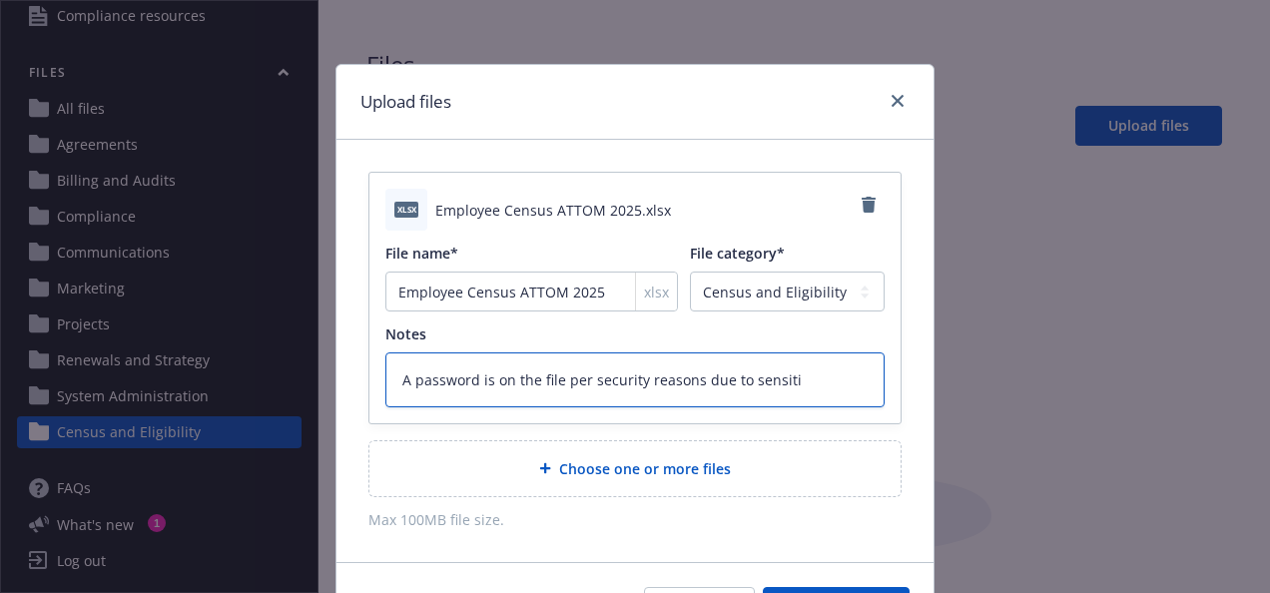
type textarea "A password is on the file per security reasons due to sensitiv"
type textarea "x"
type textarea "A password is on the file per security reasons due to sensitive"
type textarea "x"
type textarea "A password is on the file per security reasons due to sensitive"
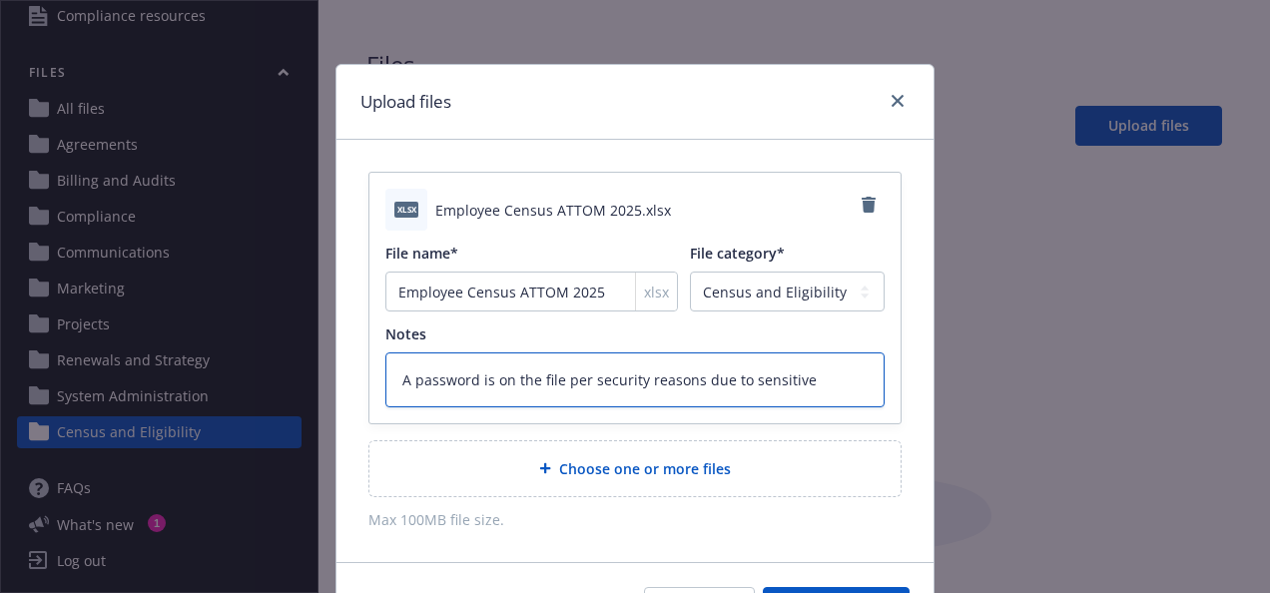
type textarea "x"
type textarea "A password is on the file per security reasons due to sensitive i"
type textarea "x"
type textarea "A password is on the file per security reasons due to sensitive in"
type textarea "x"
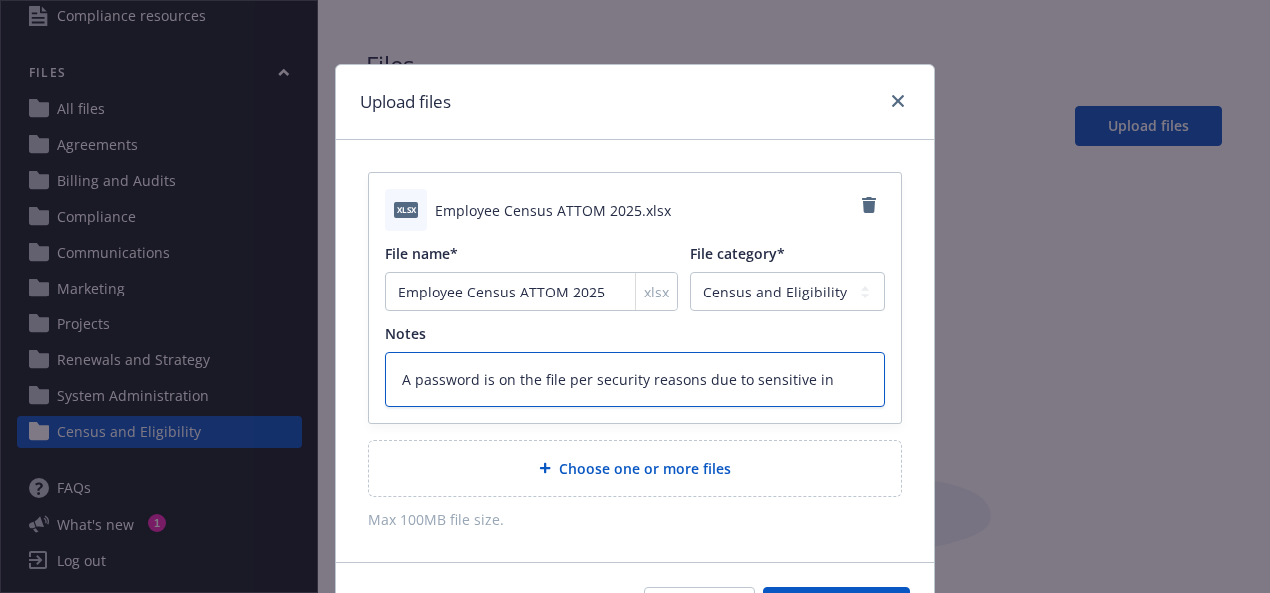
type textarea "A password is on the file per security reasons due to sensitive inf"
type textarea "x"
type textarea "A password is on the file per security reasons due to sensitive info"
type textarea "x"
type textarea "A password is on the file per security reasons due to sensitive infor"
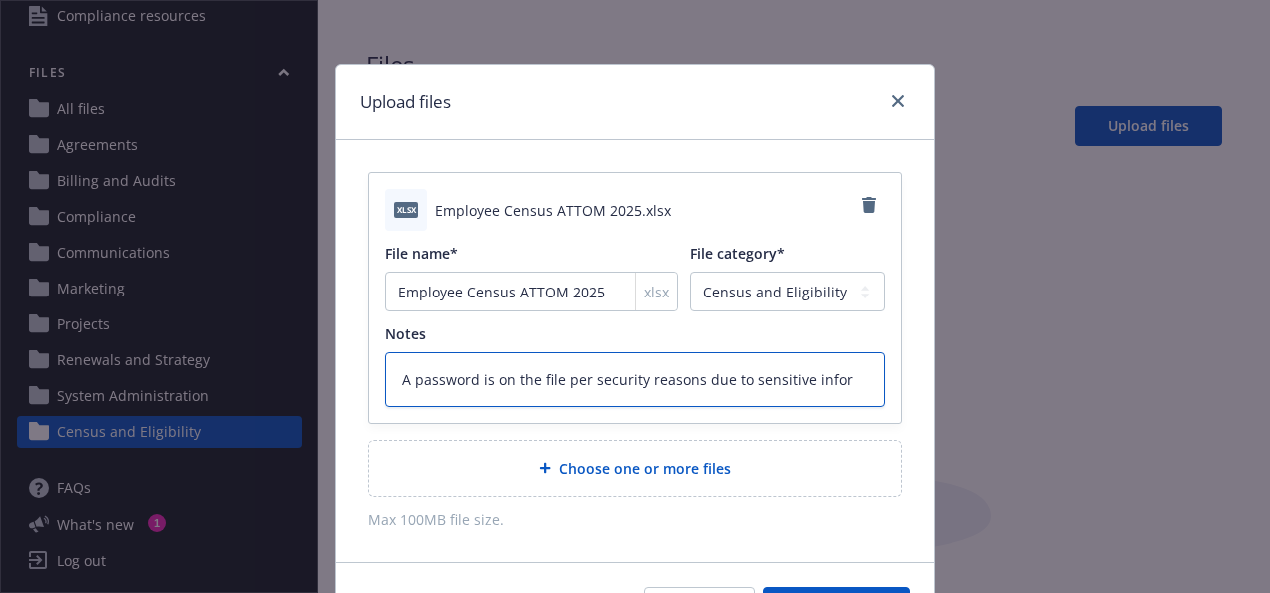
type textarea "x"
type textarea "A password is on the file per security reasons due to sensitive inform"
type textarea "x"
type textarea "A password is on the file per security reasons due to sensitive informa"
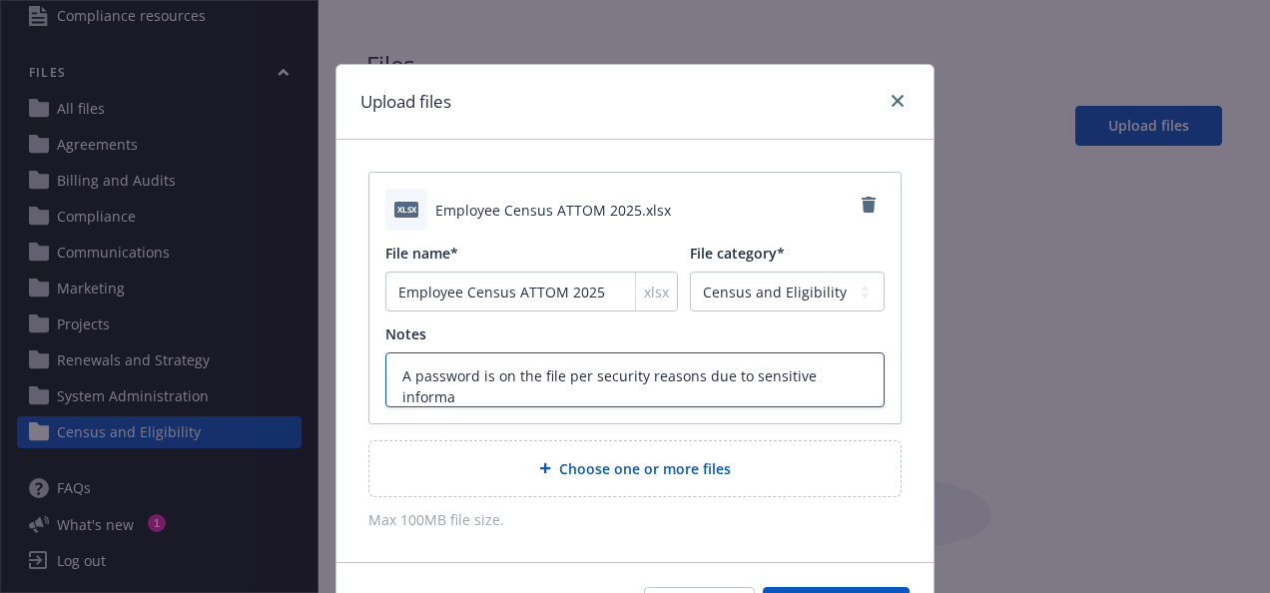
type textarea "x"
type textarea "A password is on the file per security reasons due to sensitive informat"
type textarea "x"
type textarea "A password is on the file per security reasons due to sensitive informati"
type textarea "x"
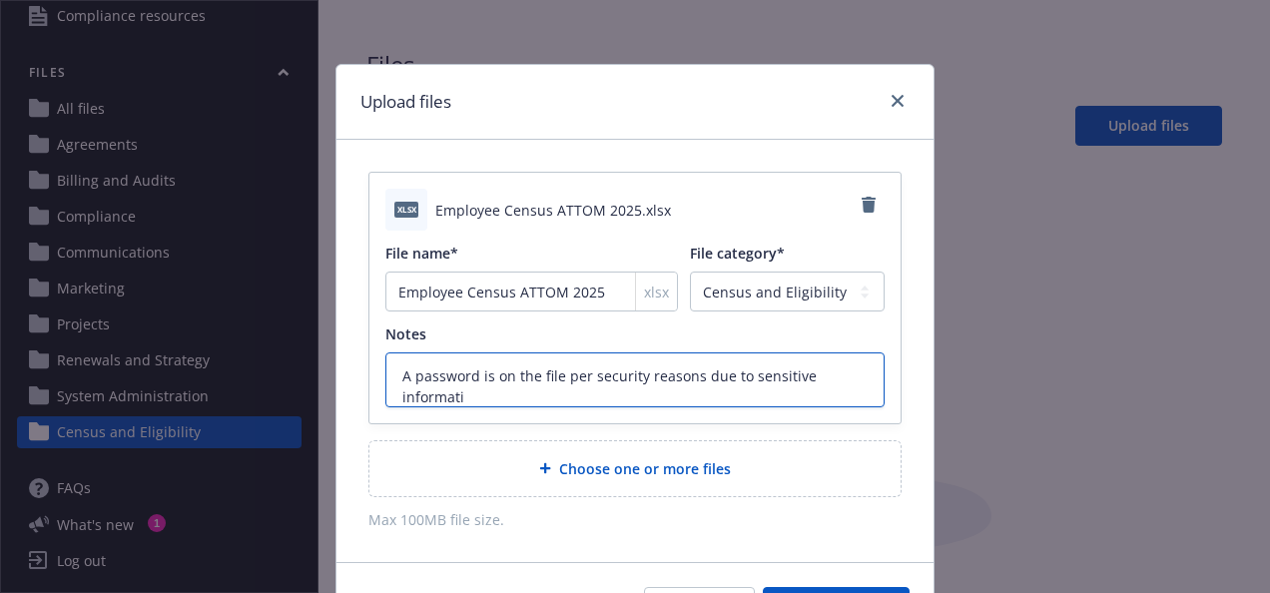
type textarea "A password is on the file per security reasons due to sensitive informatio"
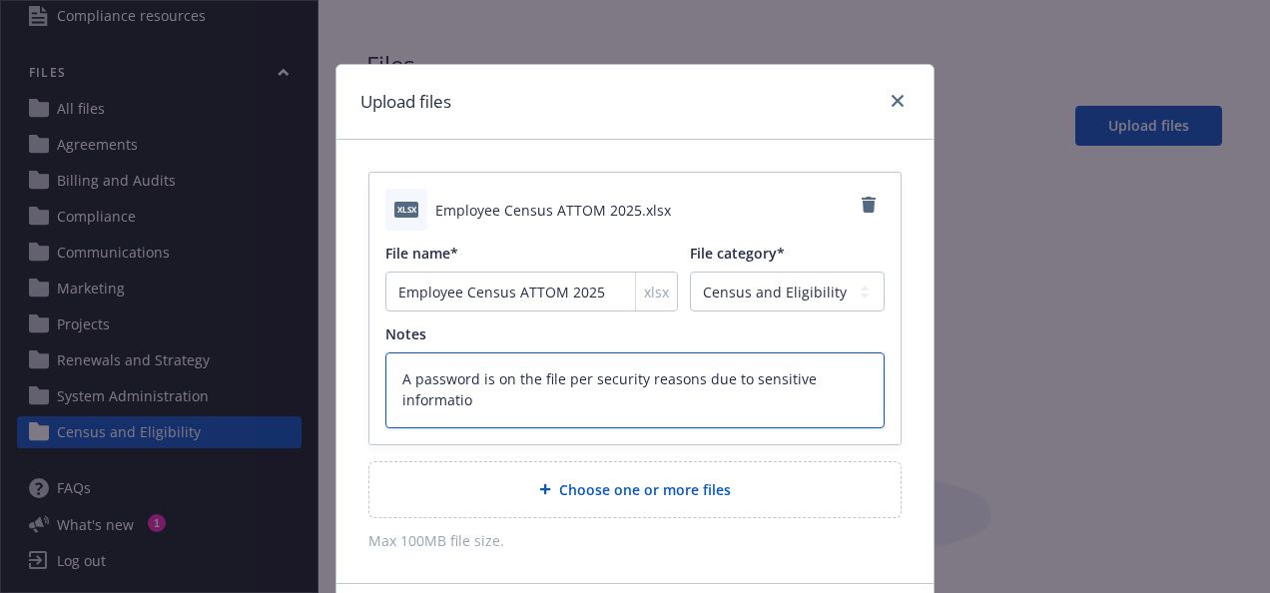
type textarea "x"
type textarea "A password is on the file per security reasons due to sensitive information"
type textarea "x"
type textarea "A password is on the file per security reasons due to sensitive information."
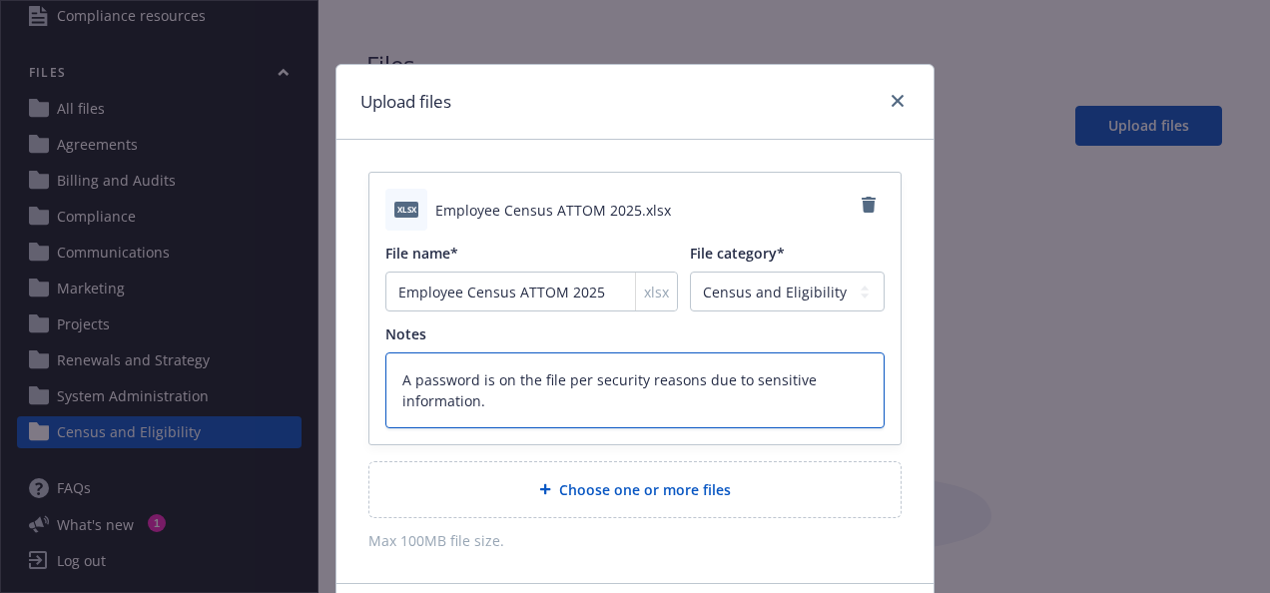
type textarea "x"
type textarea "A password is on the file per security reasons due to sensitive information."
type textarea "x"
type textarea "A password is on the file per security reasons due to sensitive information. I"
type textarea "x"
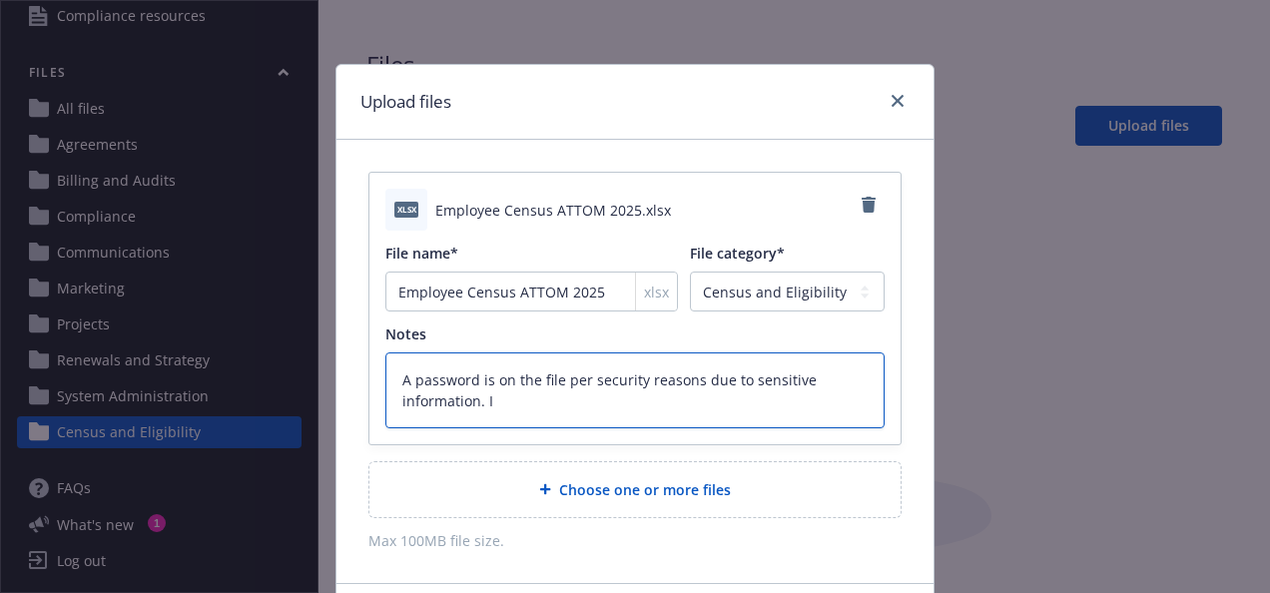
type textarea "A password is on the file per security reasons due to sensitive information. I"
type textarea "x"
type textarea "A password is on the file per security reasons due to sensitive information. I w"
type textarea "x"
type textarea "A password is on the file per security reasons due to sensitive information. I …"
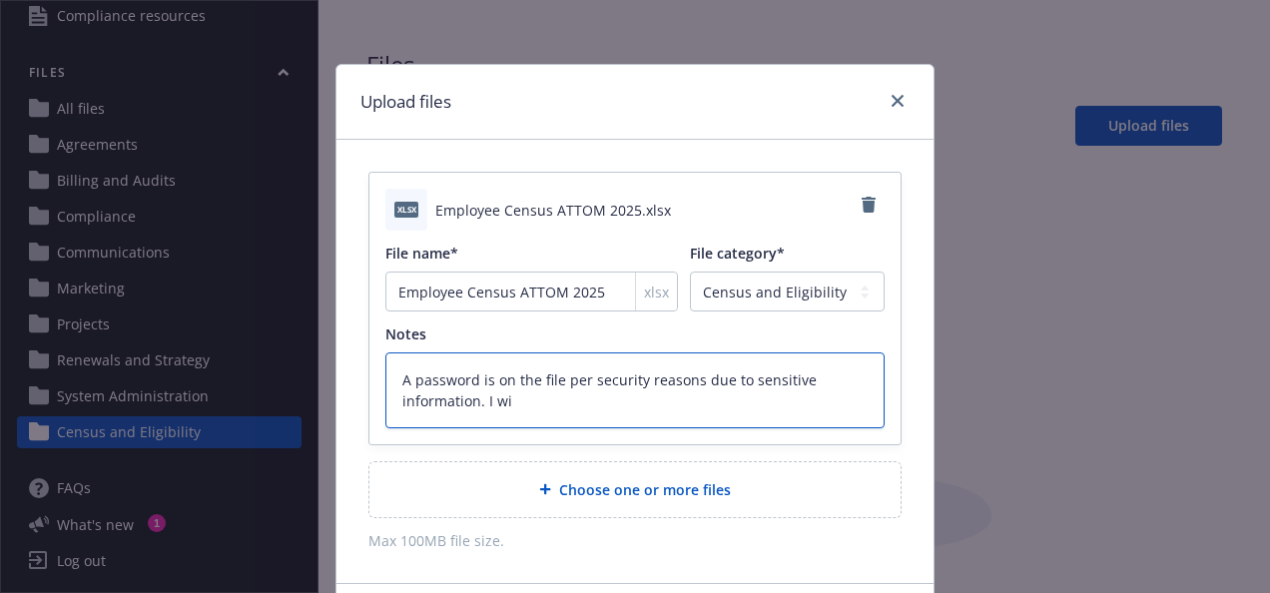
type textarea "x"
type textarea "A password is on the file per security reasons due to sensitive information. I …"
type textarea "x"
type textarea "A password is on the file per security reasons due to sensitive information. I …"
type textarea "x"
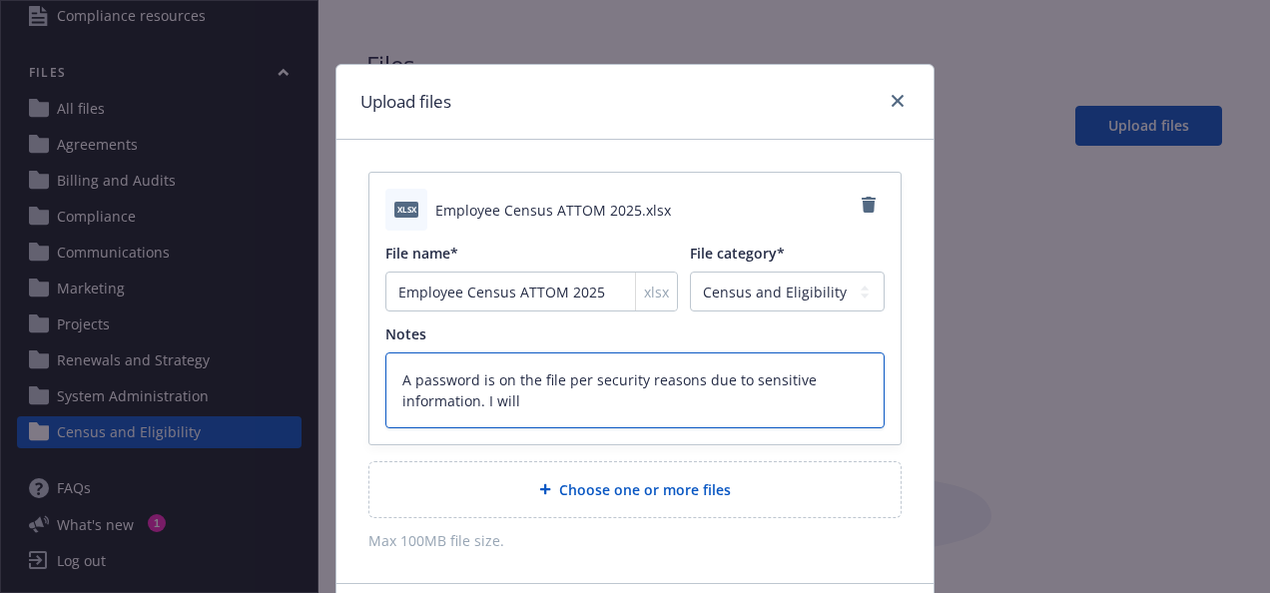
type textarea "A password is on the file per security reasons due to sensitive information. I …"
type textarea "x"
type textarea "A password is on the file per security reasons due to sensitive information. I …"
type textarea "x"
type textarea "A password is on the file per security reasons due to sensitive information. I …"
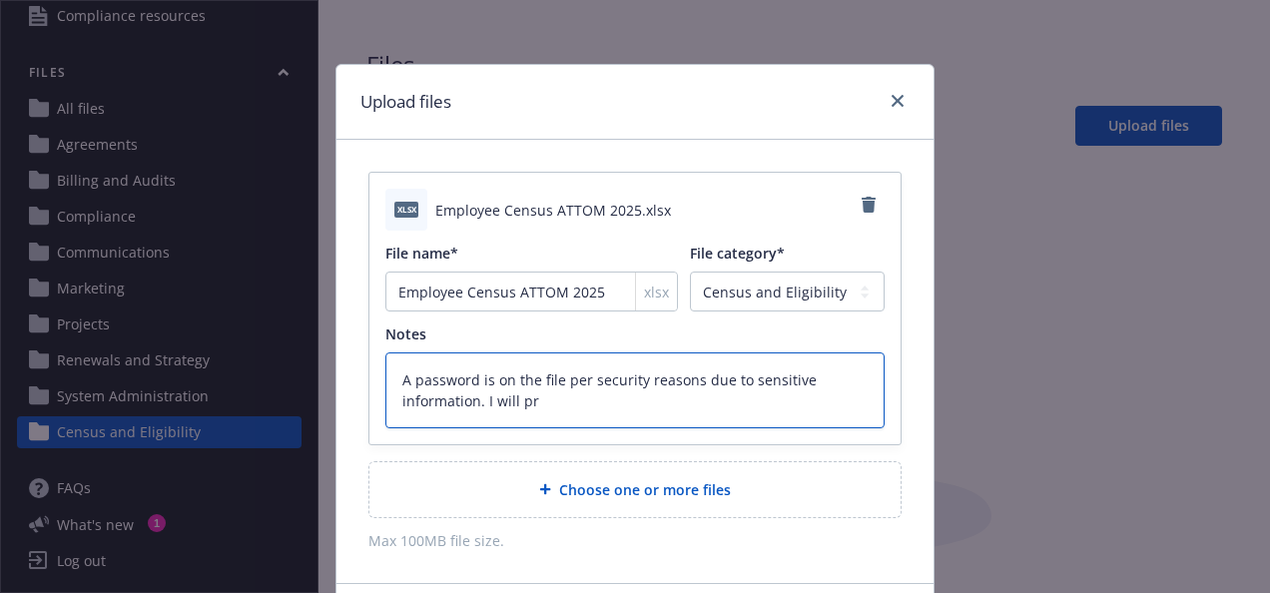
type textarea "x"
type textarea "A password is on the file per security reasons due to sensitive information. I …"
type textarea "x"
type textarea "A password is on the file per security reasons due to sensitive information. I …"
type textarea "x"
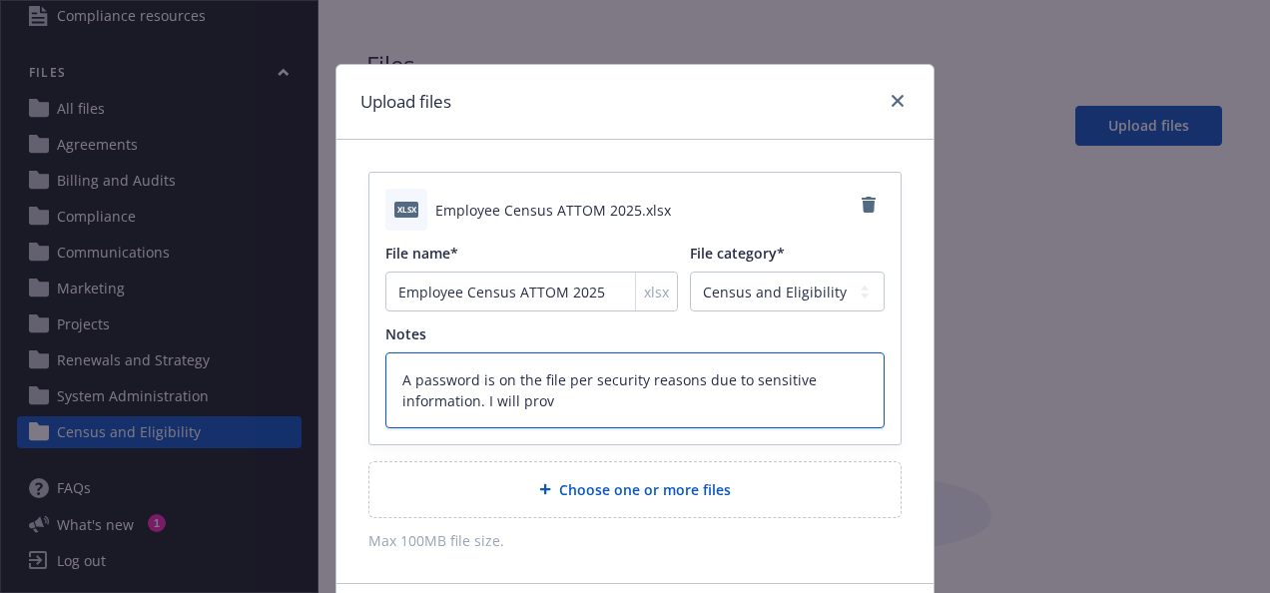
type textarea "A password is on the file per security reasons due to sensitive information. I …"
type textarea "x"
type textarea "A password is on the file per security reasons due to sensitive information. I …"
type textarea "x"
type textarea "A password is on the file per security reasons due to sensitive information. I …"
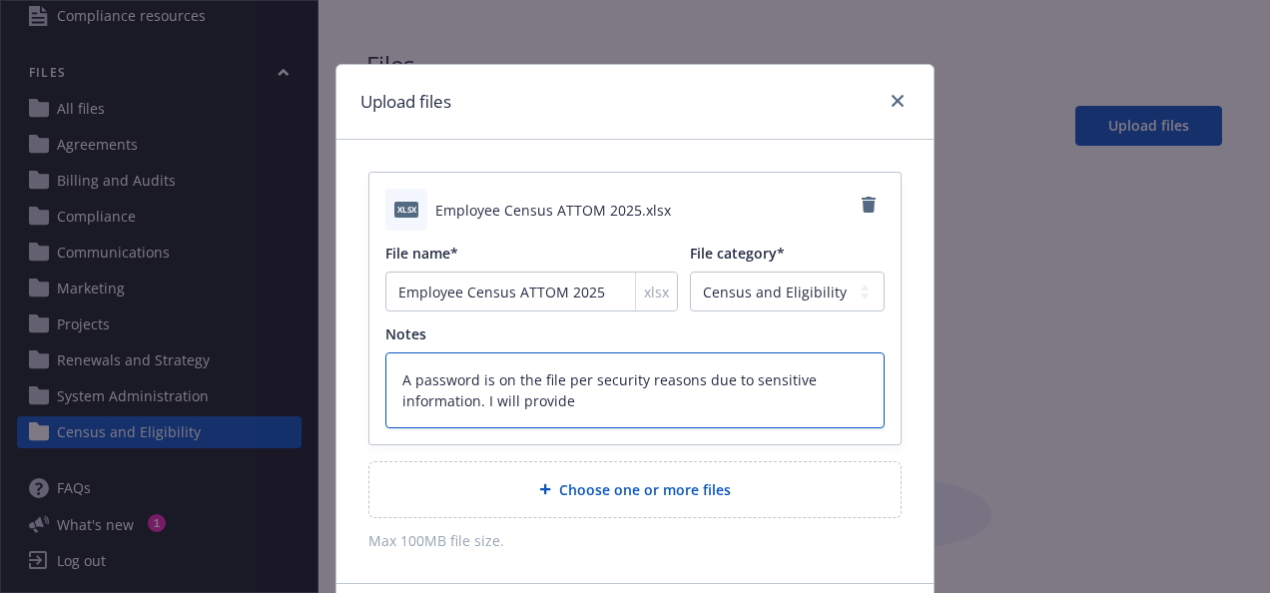
type textarea "x"
type textarea "A password is on the file per security reasons due to sensitive information. I …"
type textarea "x"
type textarea "A password is on the file per security reasons due to sensitive information. I …"
type textarea "x"
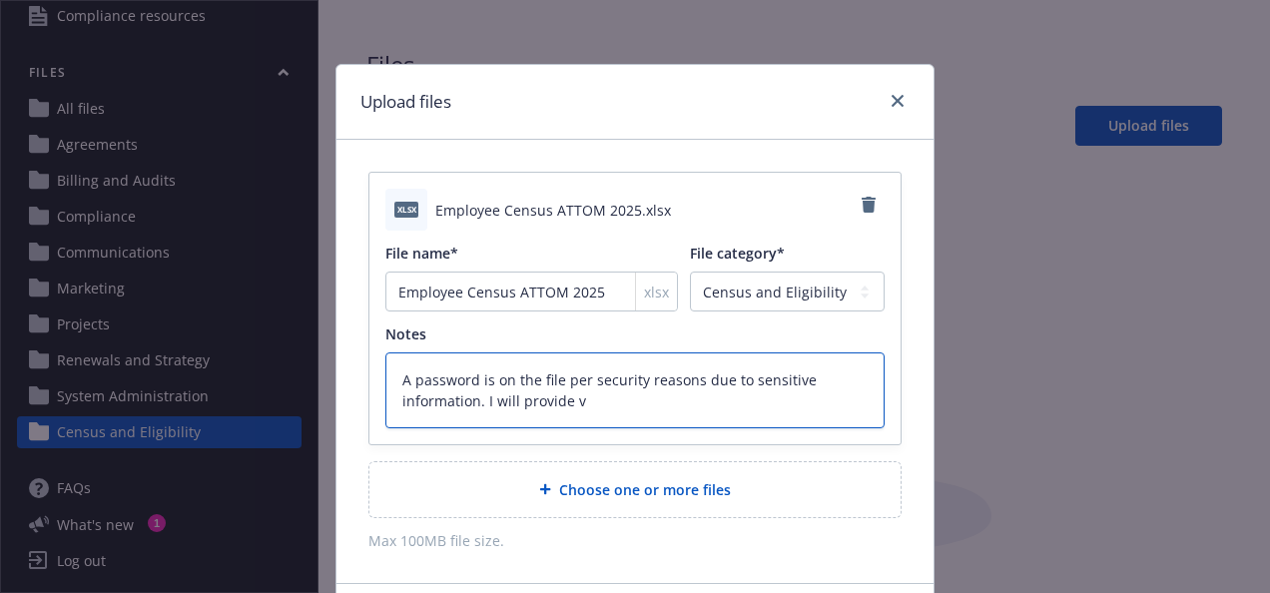
type textarea "A password is on the file per security reasons due to sensitive information. I …"
type textarea "x"
type textarea "A password is on the file per security reasons due to sensitive information. I …"
type textarea "x"
type textarea "A password is on the file per security reasons due to sensitive information. I …"
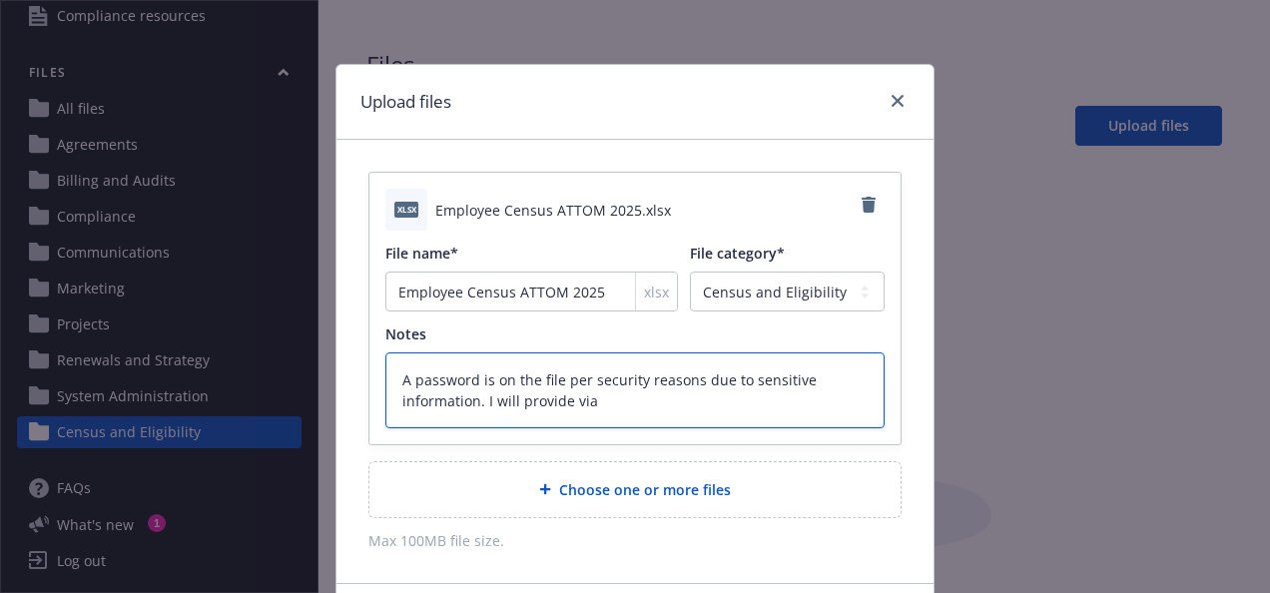
type textarea "x"
type textarea "A password is on the file per security reasons due to sensitive information. I …"
click at [564, 401] on textarea "A password is on the file per security reasons due to sensitive information. I …" at bounding box center [634, 389] width 499 height 75
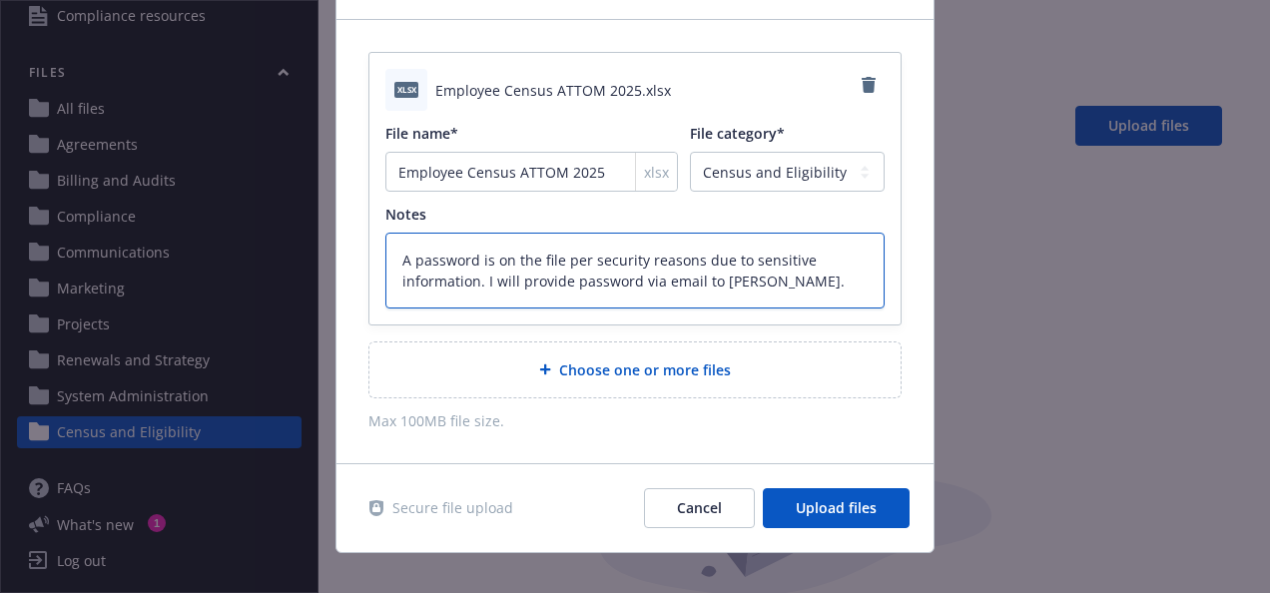
scroll to position [141, 0]
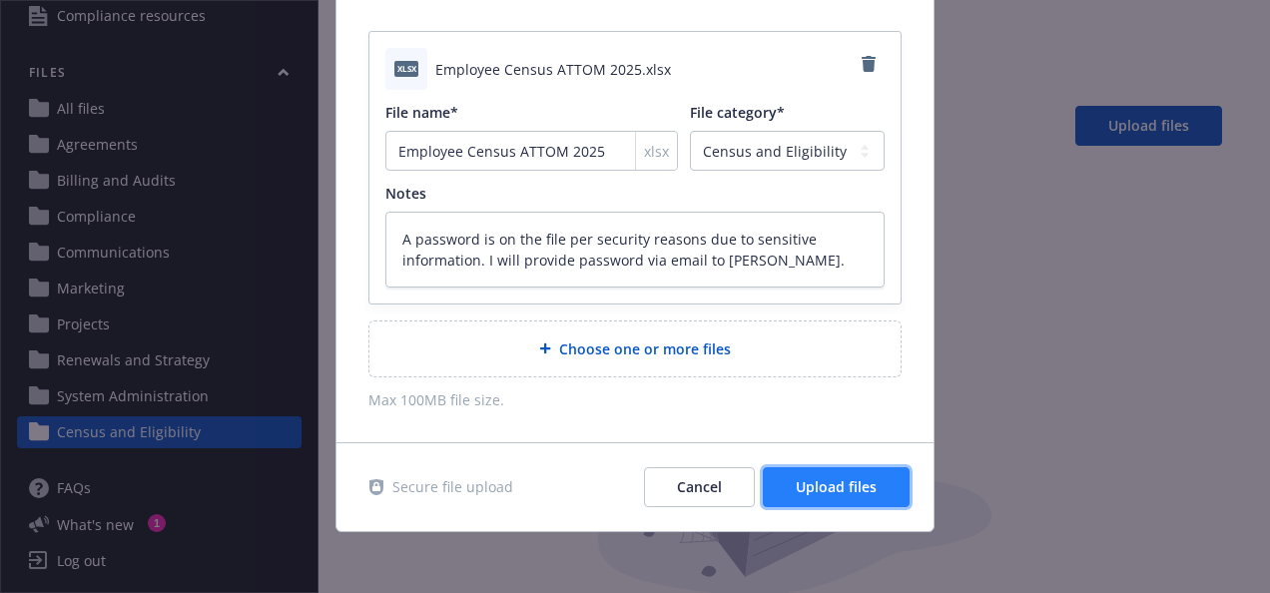
click at [816, 482] on span "Upload files" at bounding box center [836, 486] width 81 height 19
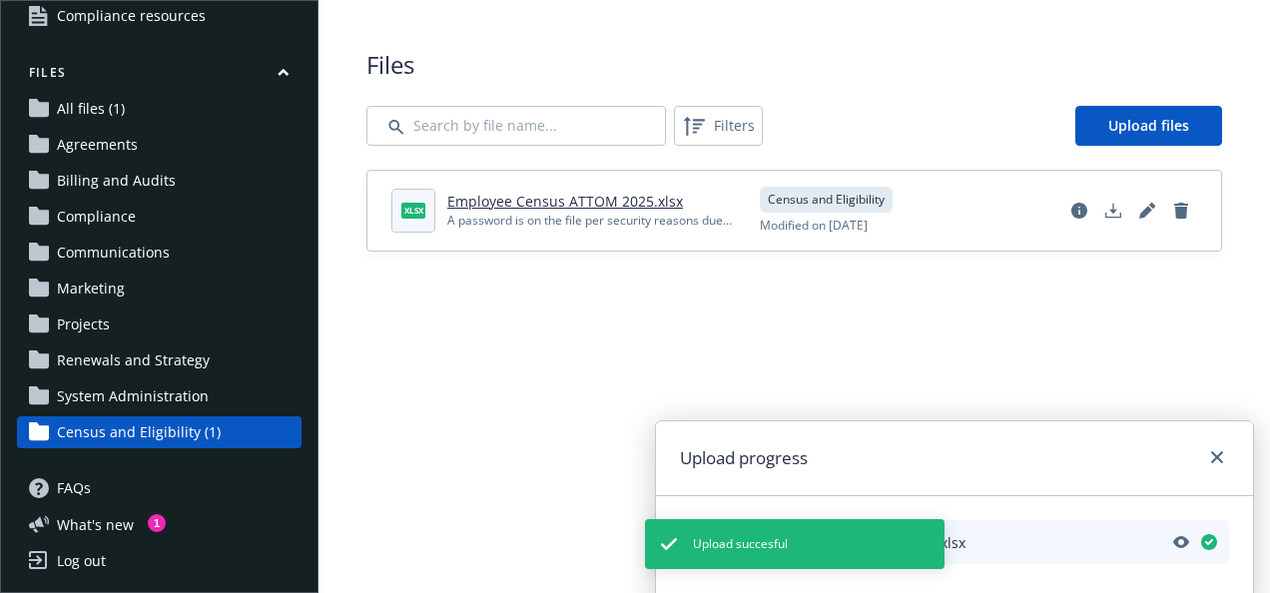
click at [607, 193] on link "Employee Census ATTOM 2025.xlsx" at bounding box center [565, 201] width 236 height 19
